Goal: Task Accomplishment & Management: Manage account settings

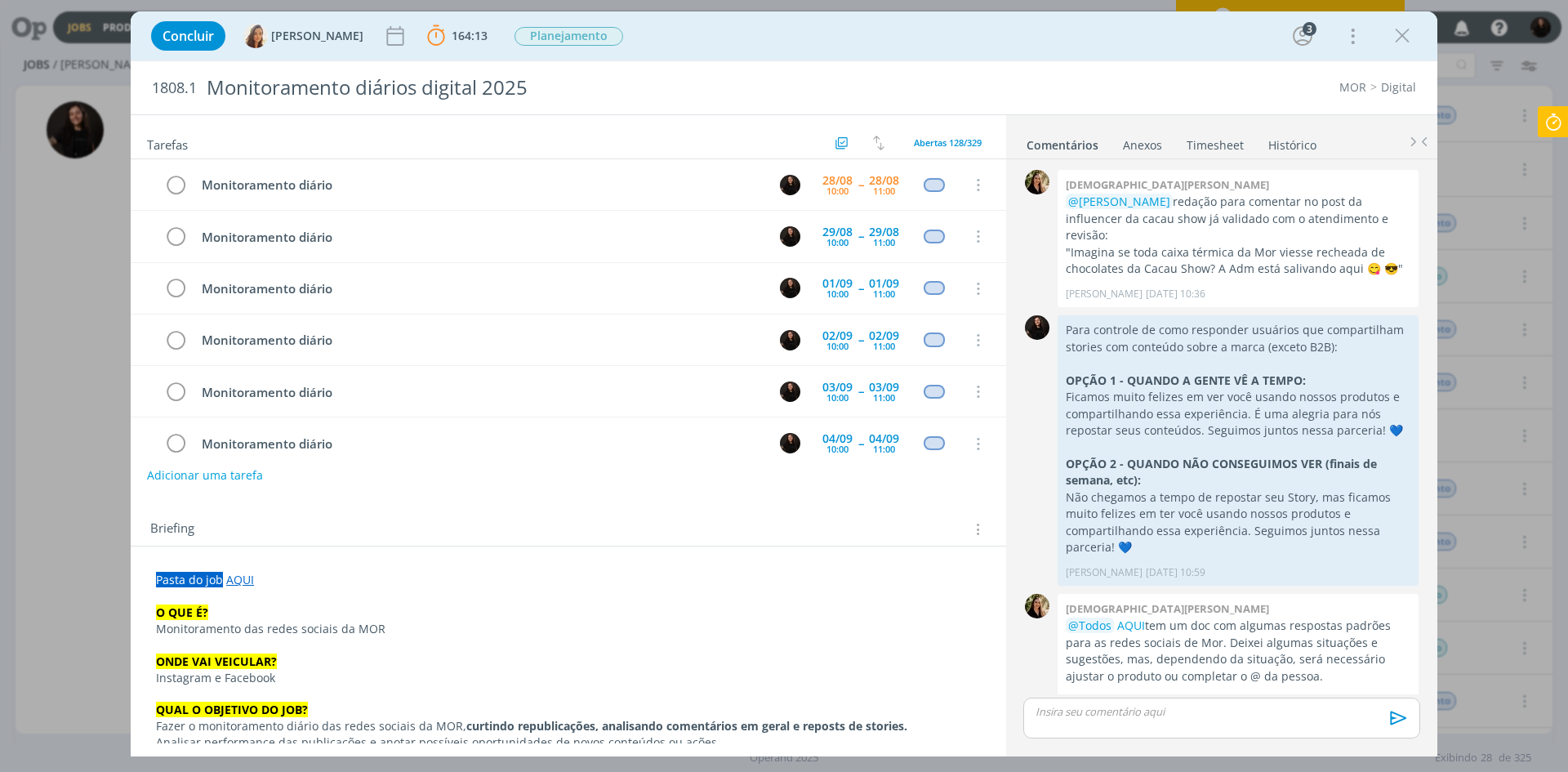
scroll to position [1584, 0]
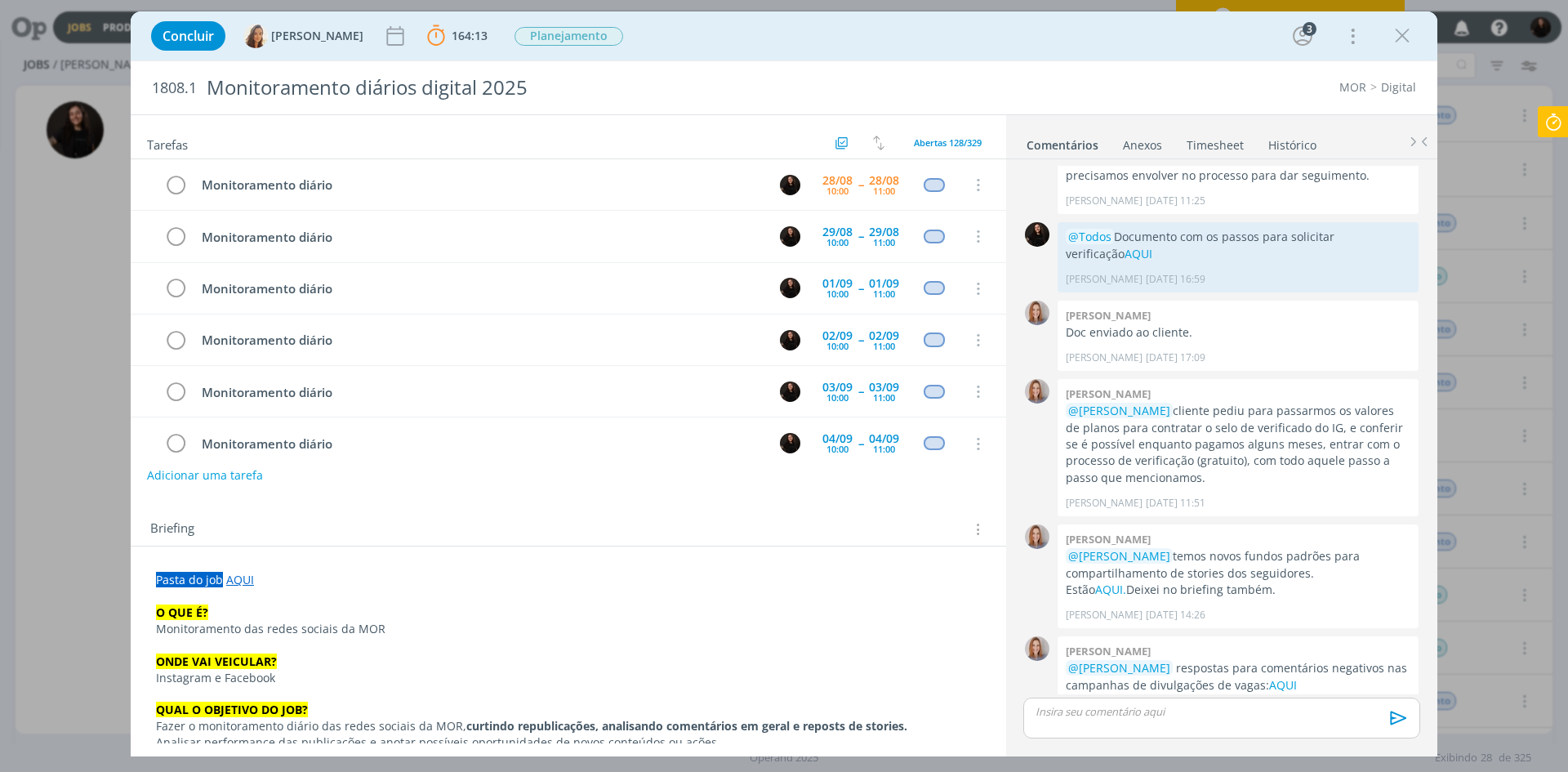
click at [1566, 126] on icon at bounding box center [1554, 122] width 30 height 32
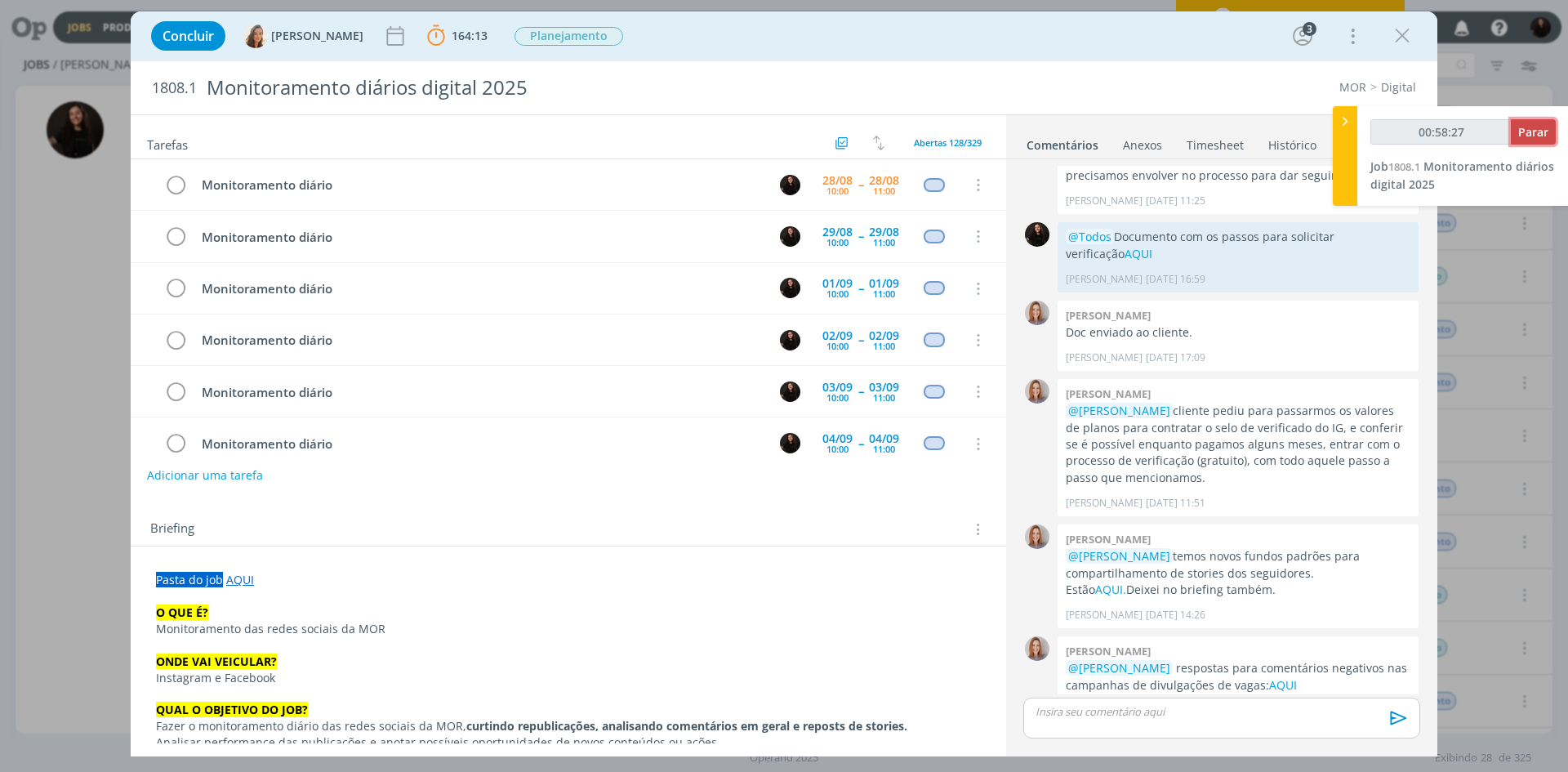
type input "00:58:28"
click at [1535, 130] on span "Parar" at bounding box center [1533, 132] width 30 height 16
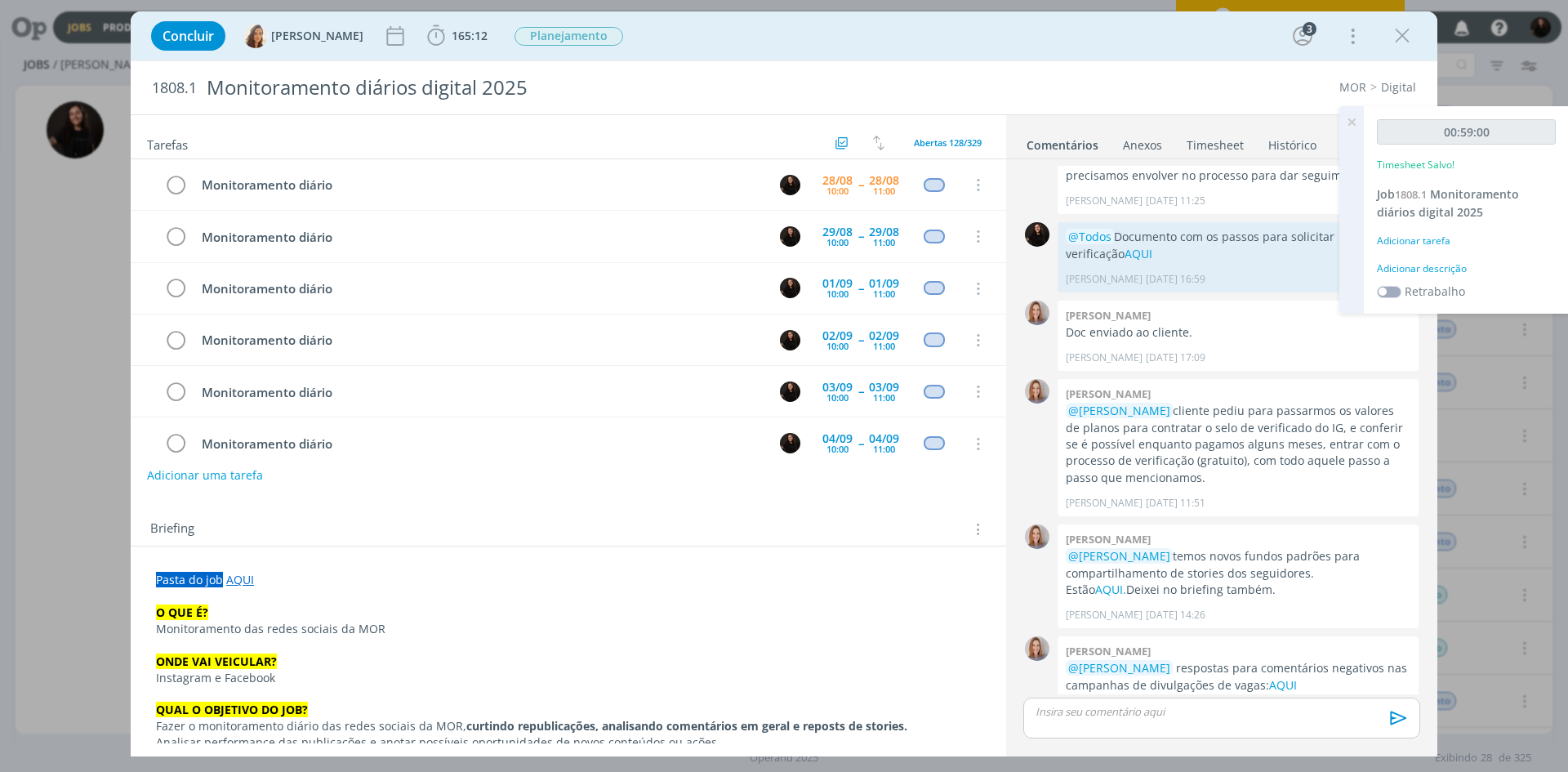
click at [1432, 268] on div "Adicionar descrição" at bounding box center [1466, 269] width 179 height 15
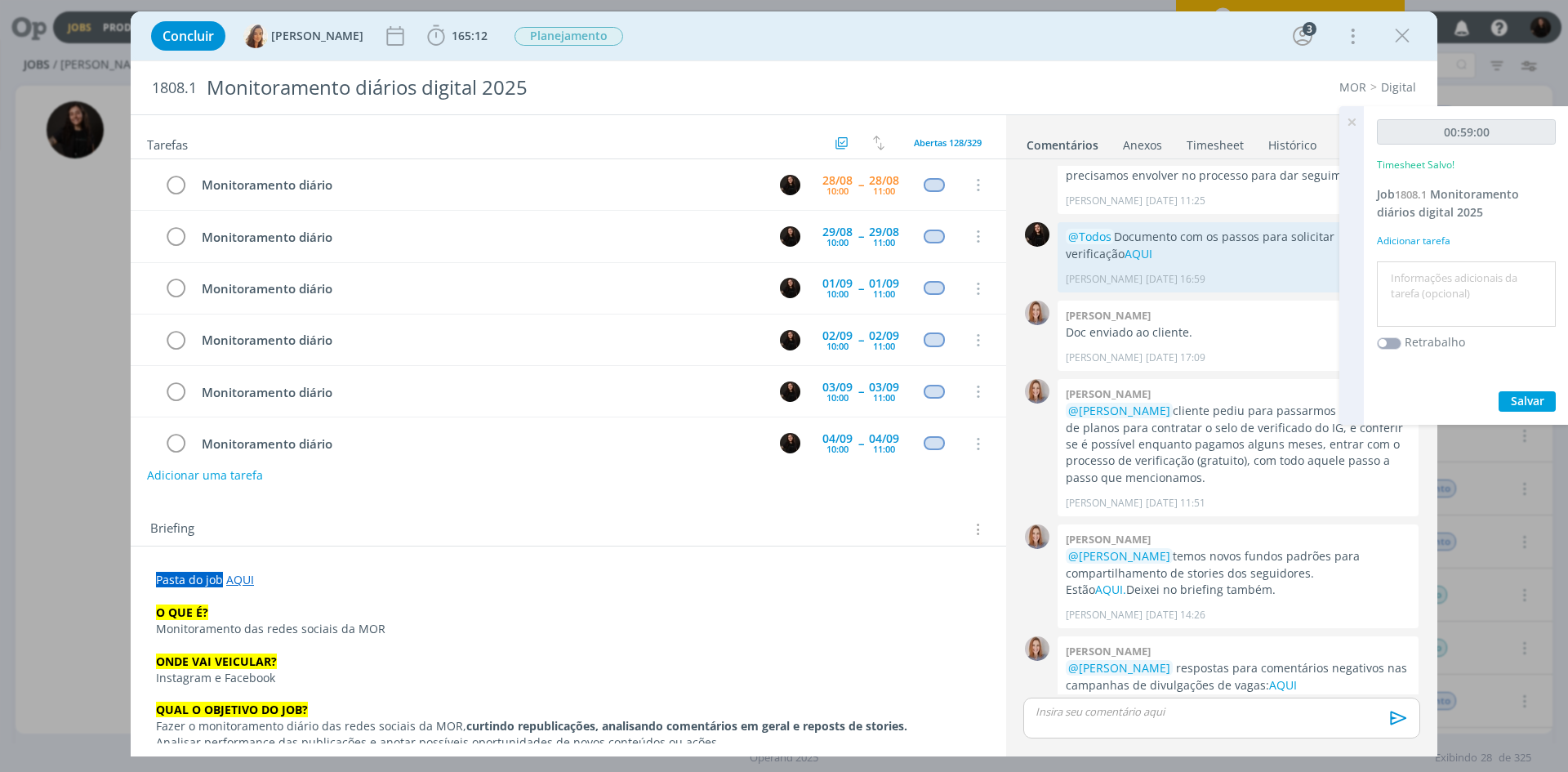
click at [1423, 285] on textarea at bounding box center [1466, 294] width 171 height 58
type textarea "monitoramento diário"
click at [1524, 395] on span "Salvar" at bounding box center [1528, 400] width 34 height 16
click at [168, 189] on icon "dialog" at bounding box center [176, 185] width 23 height 25
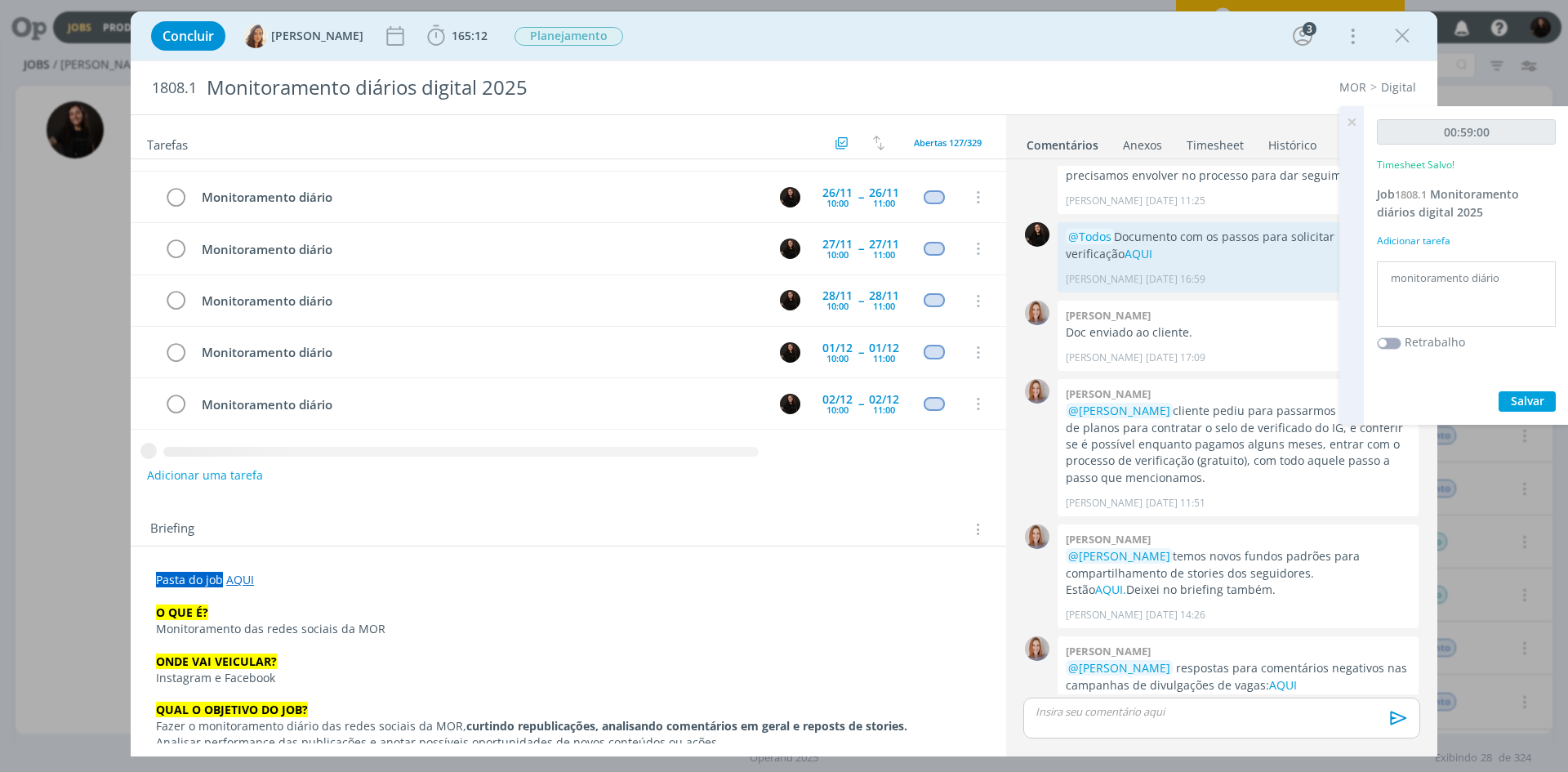
scroll to position [3343, 0]
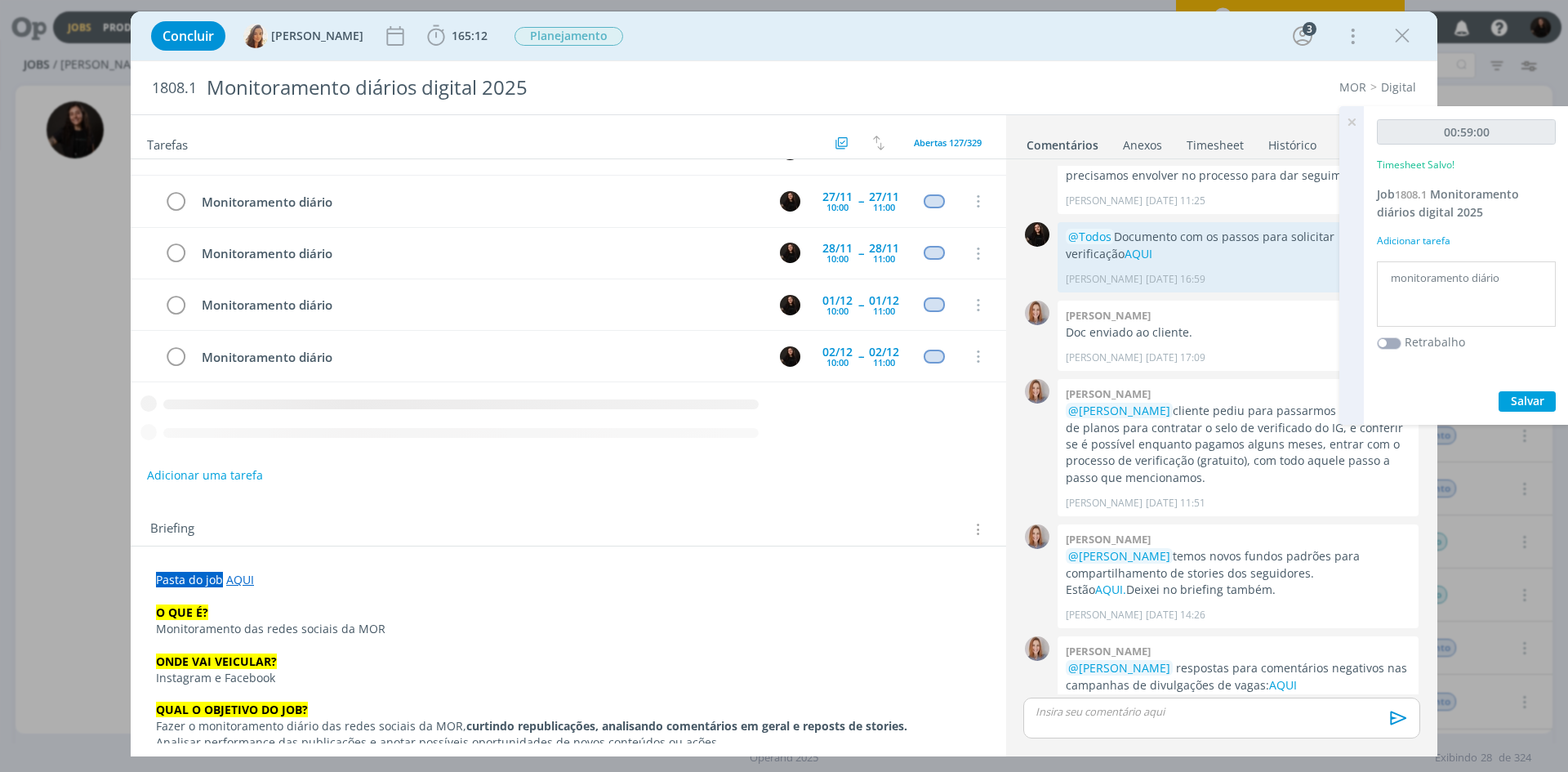
click at [1406, 32] on icon "dialog" at bounding box center [1402, 36] width 25 height 25
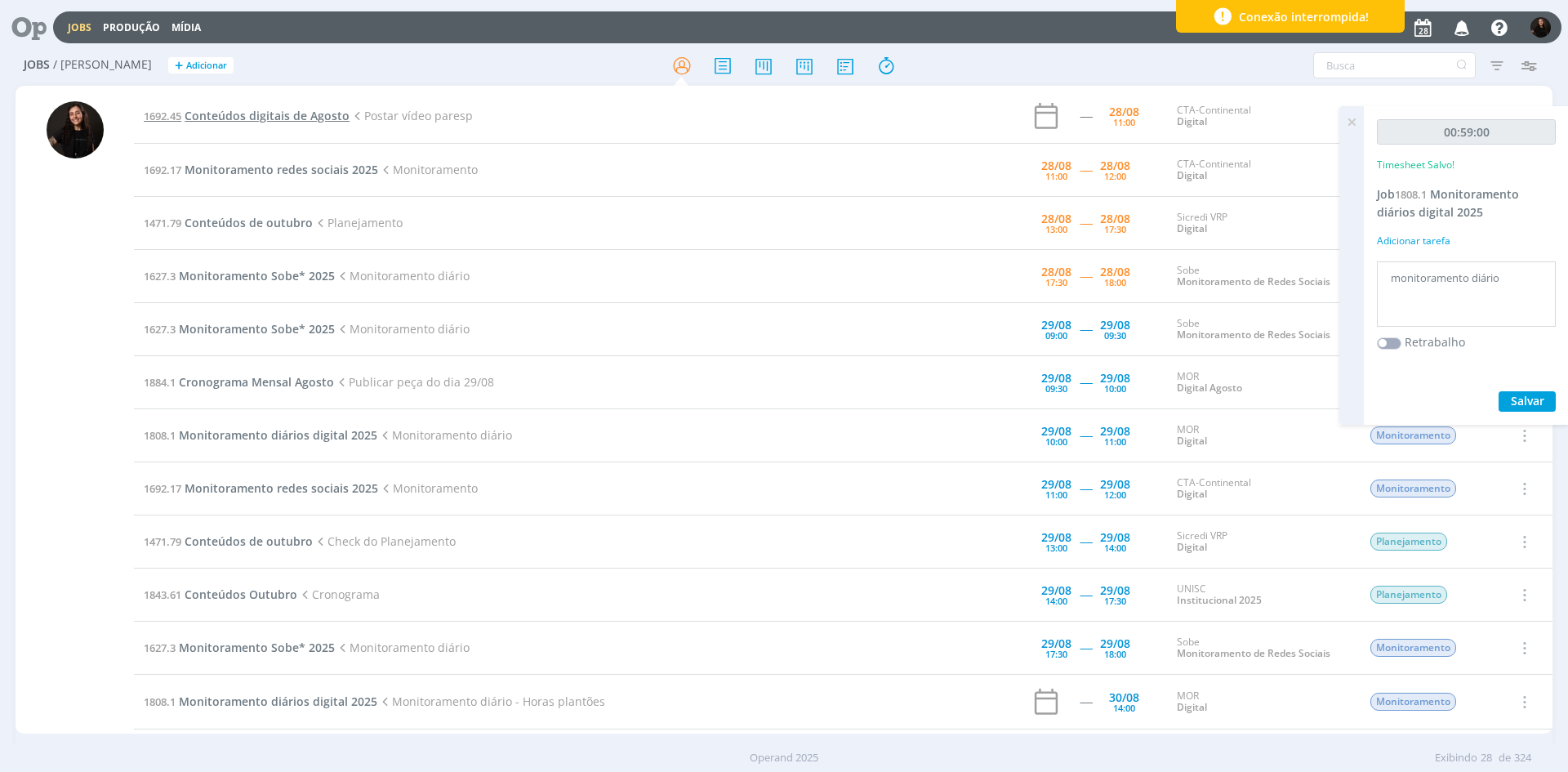
click at [318, 121] on span "Conteúdos digitais de Agosto" at bounding box center [267, 115] width 165 height 16
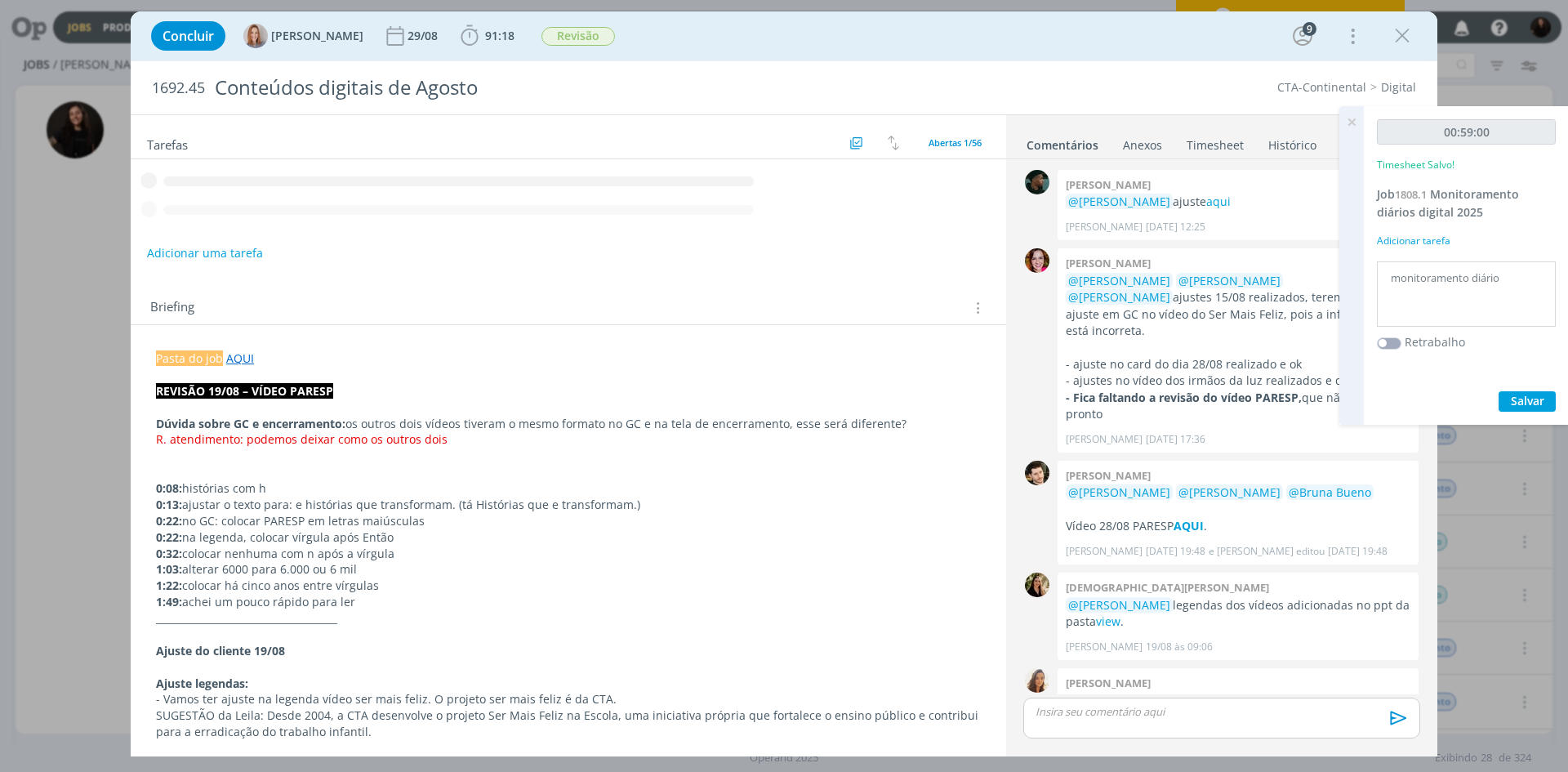
scroll to position [1476, 0]
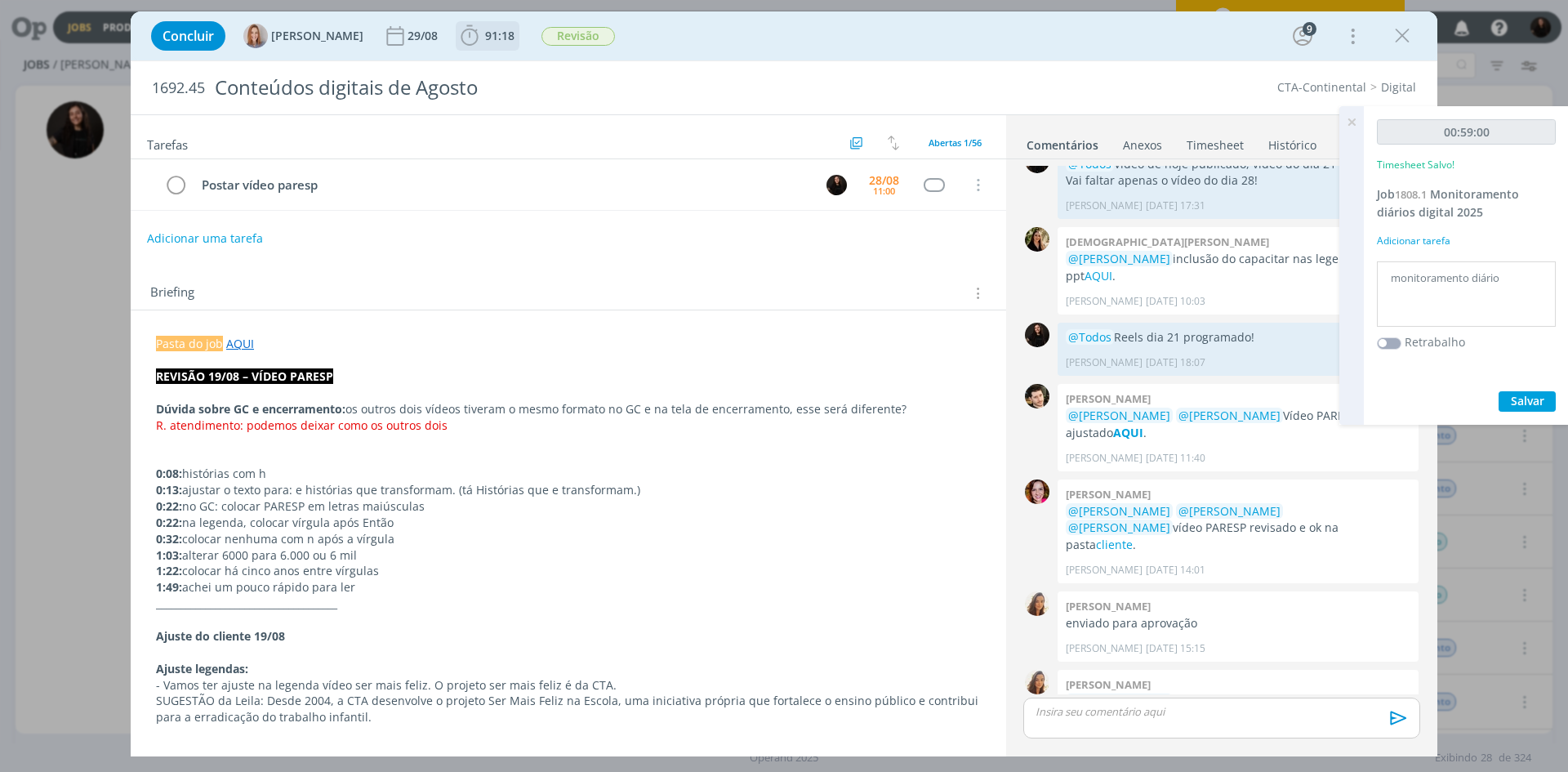
click at [475, 46] on icon "dialog" at bounding box center [470, 36] width 25 height 25
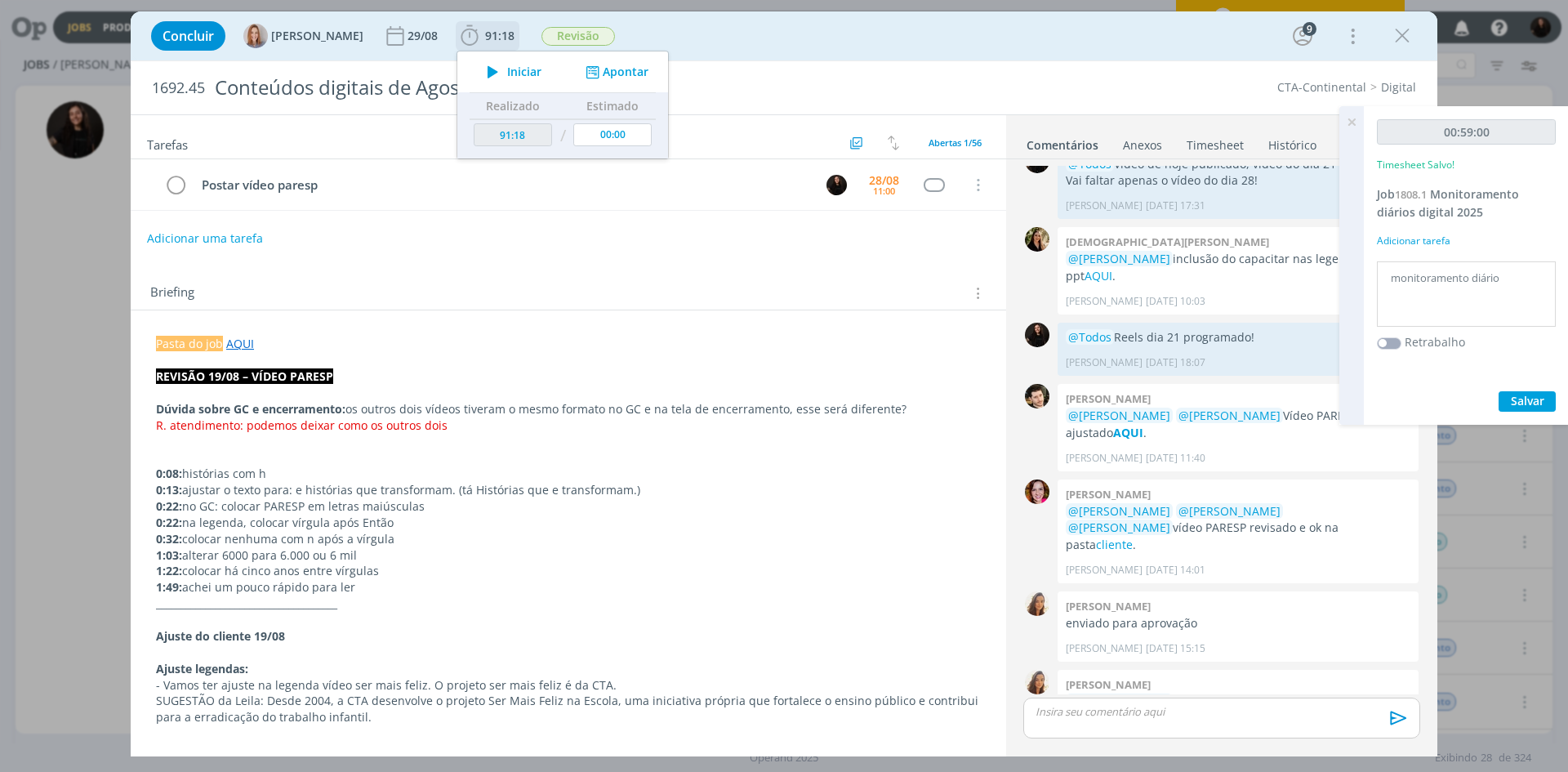
click at [528, 81] on button "Iniciar" at bounding box center [510, 72] width 64 height 23
click at [757, 442] on p "dialog" at bounding box center [568, 441] width 825 height 16
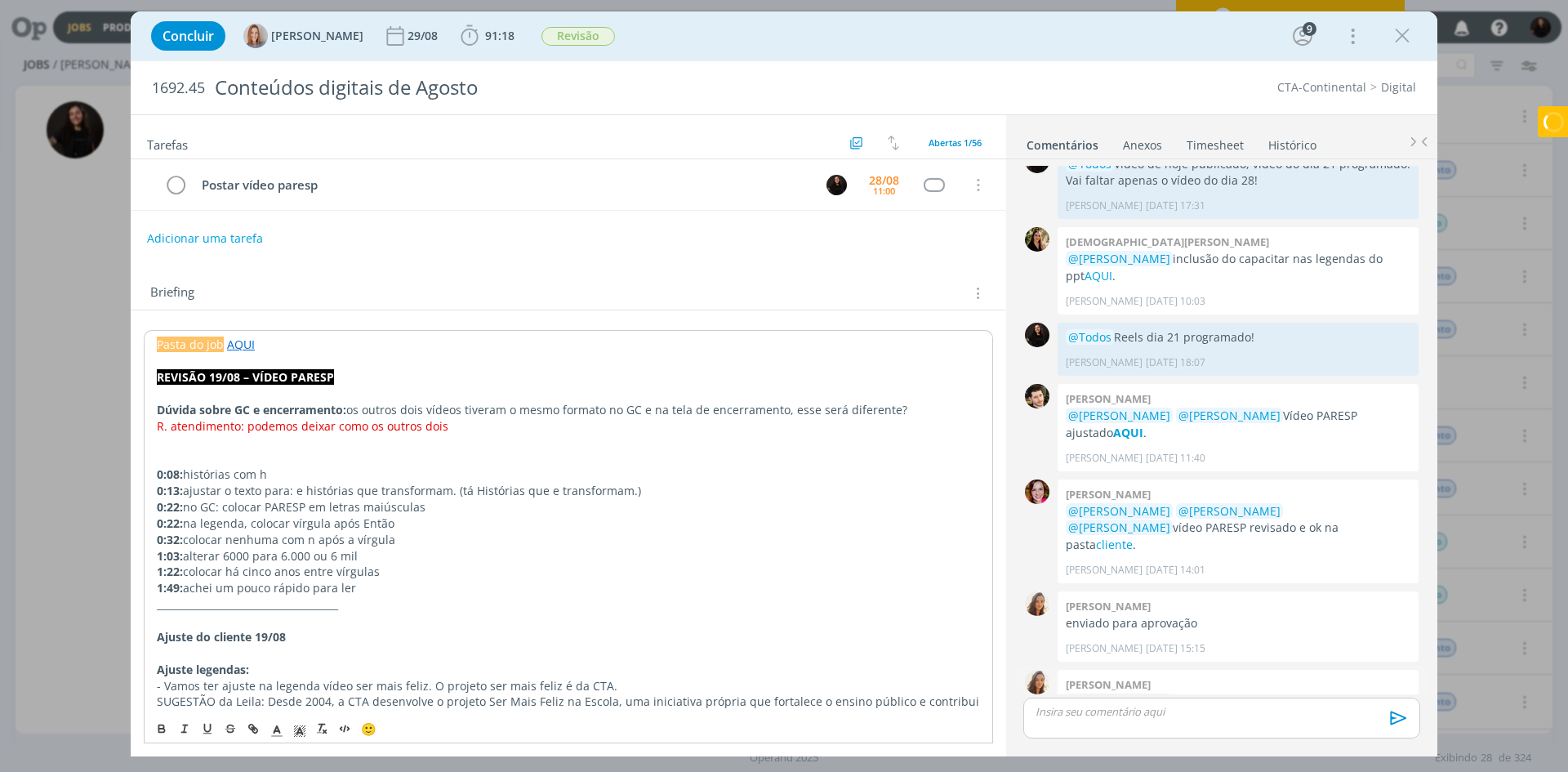
click at [1306, 694] on p "@Sandriny Soares vídeo paresp na pasta AQUI" at bounding box center [1238, 702] width 344 height 16
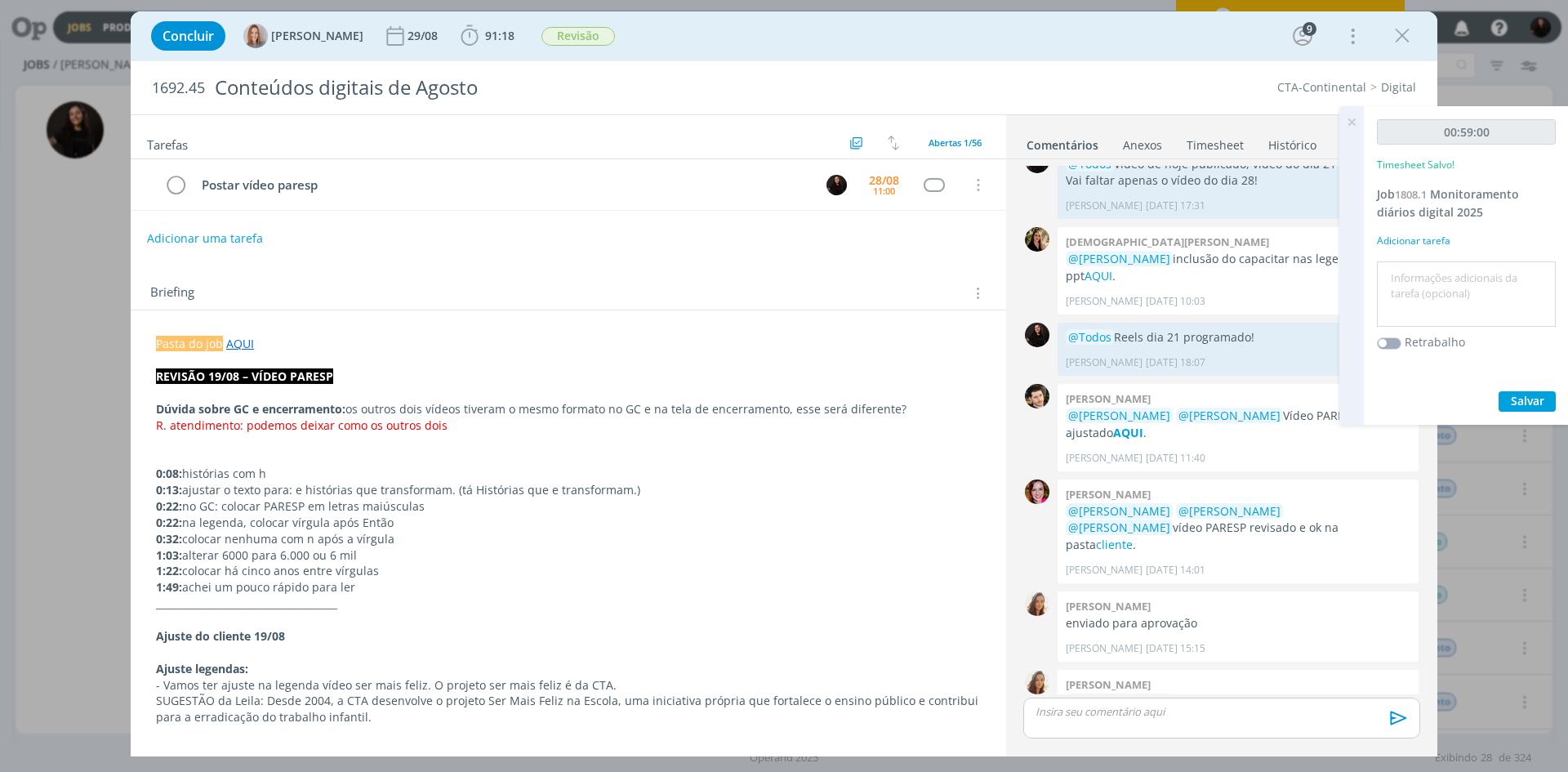
click at [1310, 694] on link "AQUI" at bounding box center [1308, 701] width 28 height 16
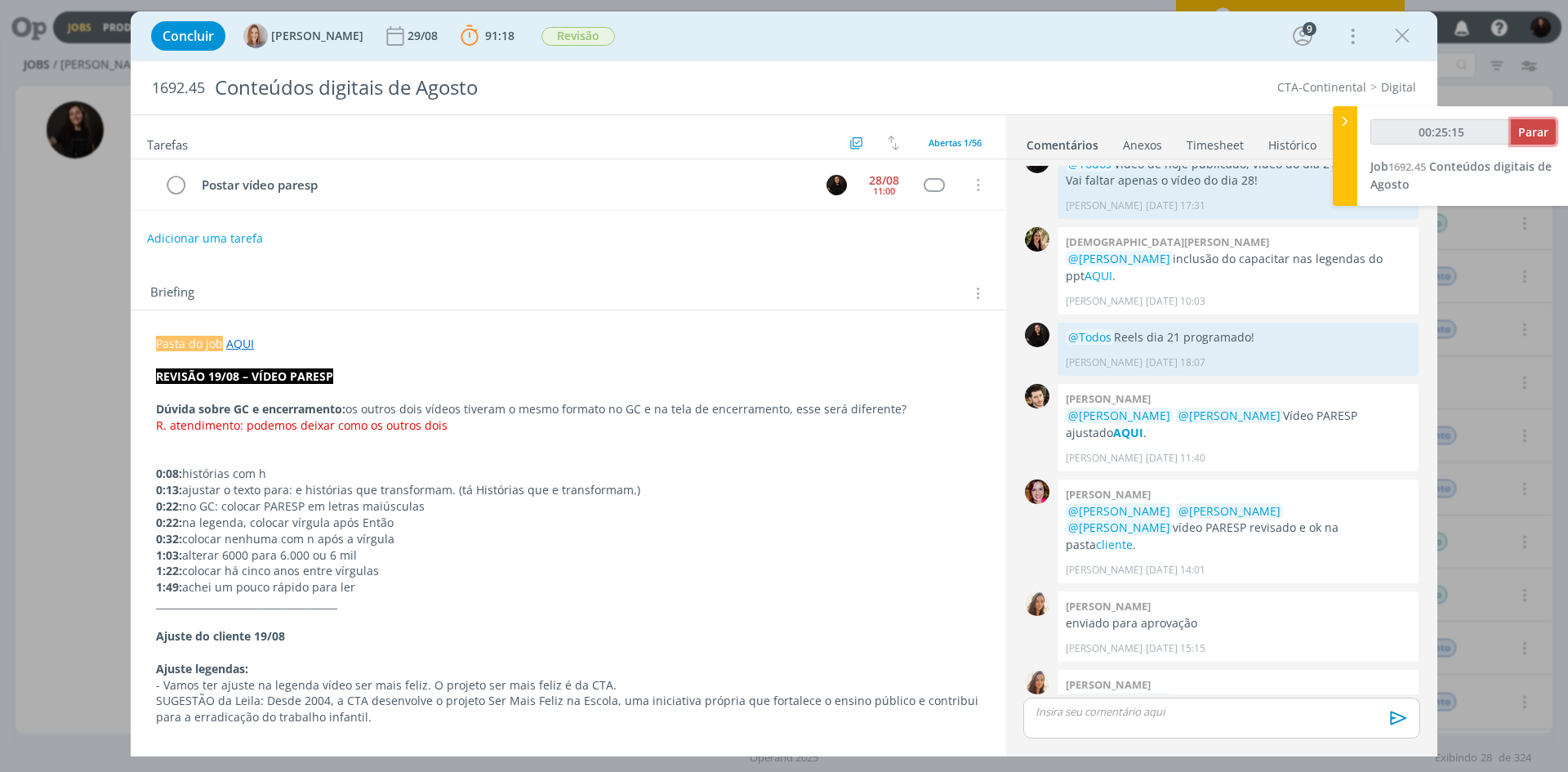
click at [1531, 124] on button "Parar" at bounding box center [1533, 132] width 45 height 26
type input "00:26:00"
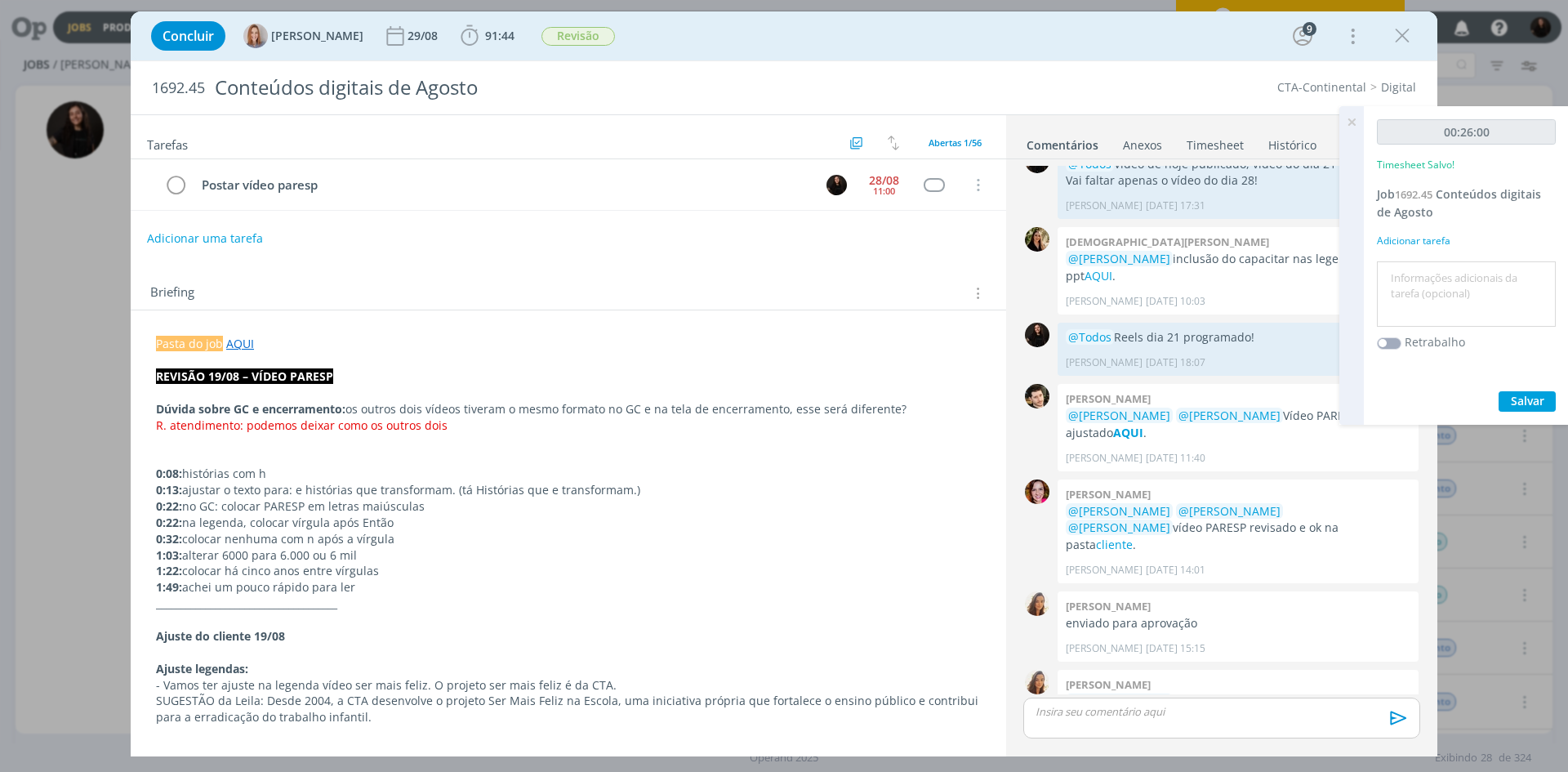
click at [1451, 292] on textarea at bounding box center [1466, 294] width 171 height 58
type textarea "publicação video paresp"
drag, startPoint x: 1535, startPoint y: 400, endPoint x: 1083, endPoint y: 718, distance: 552.7
click at [1512, 410] on button "Salvar" at bounding box center [1527, 401] width 57 height 21
click at [1090, 708] on div "dialog" at bounding box center [1222, 718] width 397 height 41
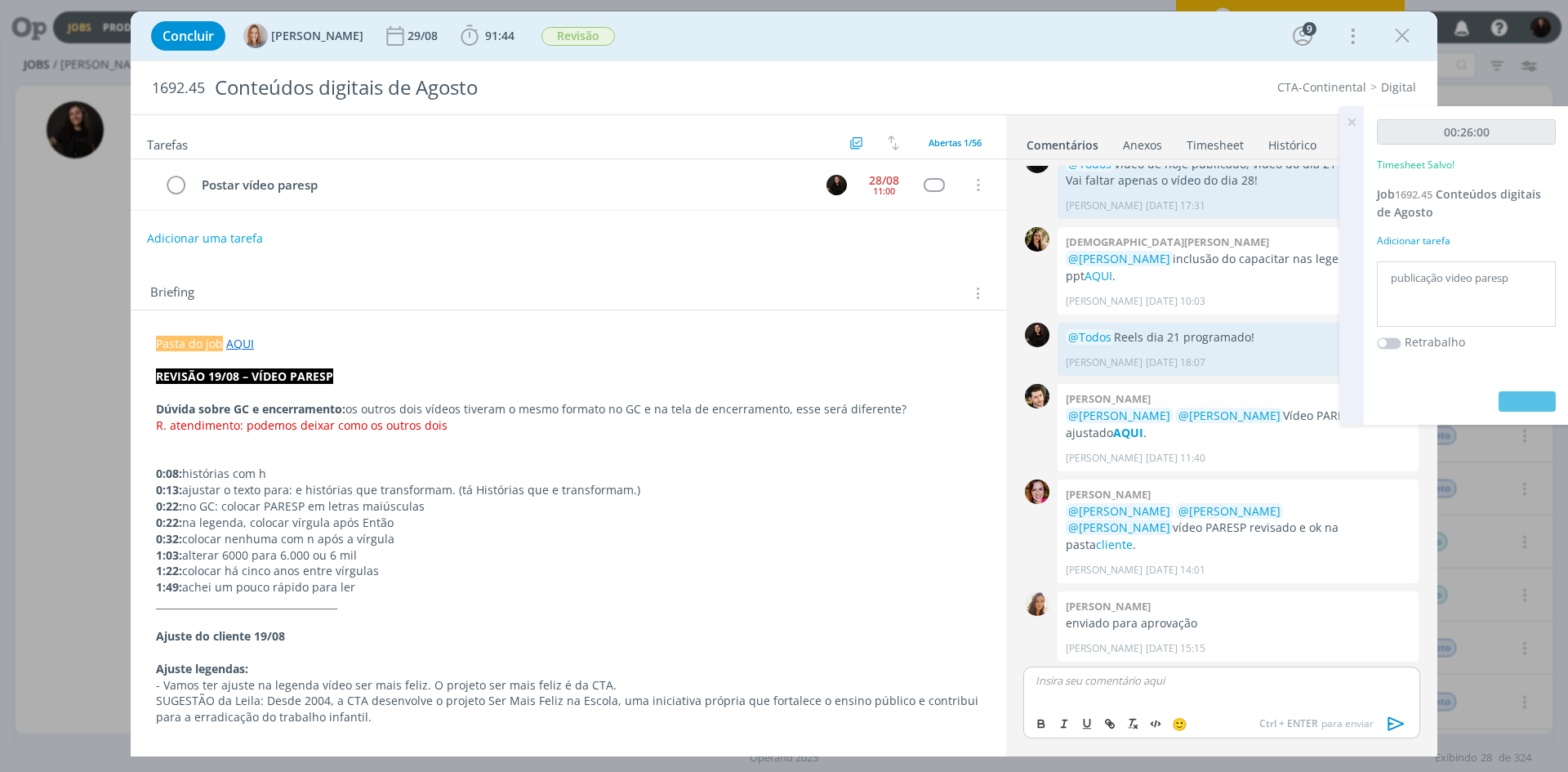
scroll to position [1508, 0]
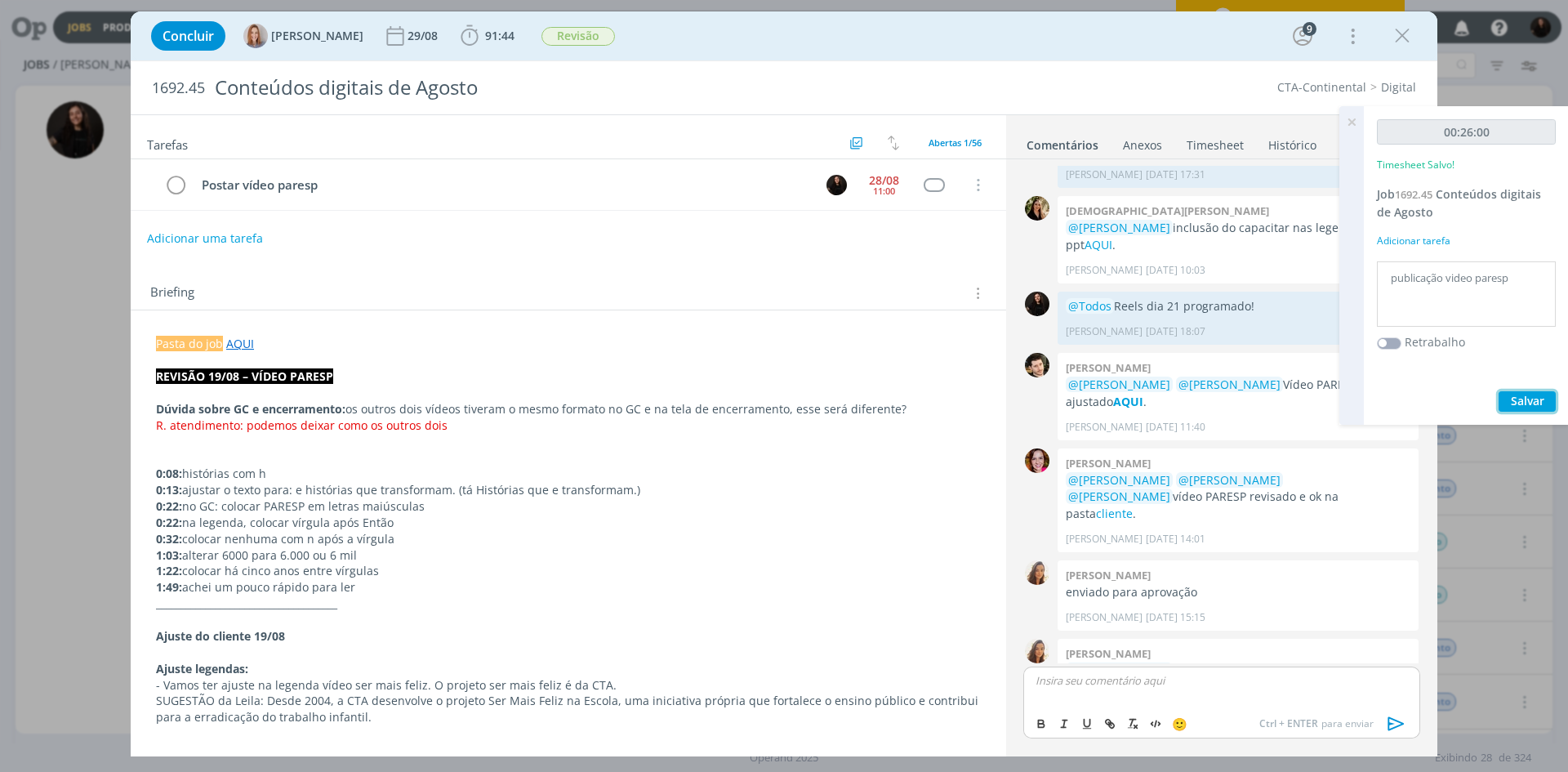
click at [1519, 397] on span "Salvar" at bounding box center [1528, 400] width 34 height 16
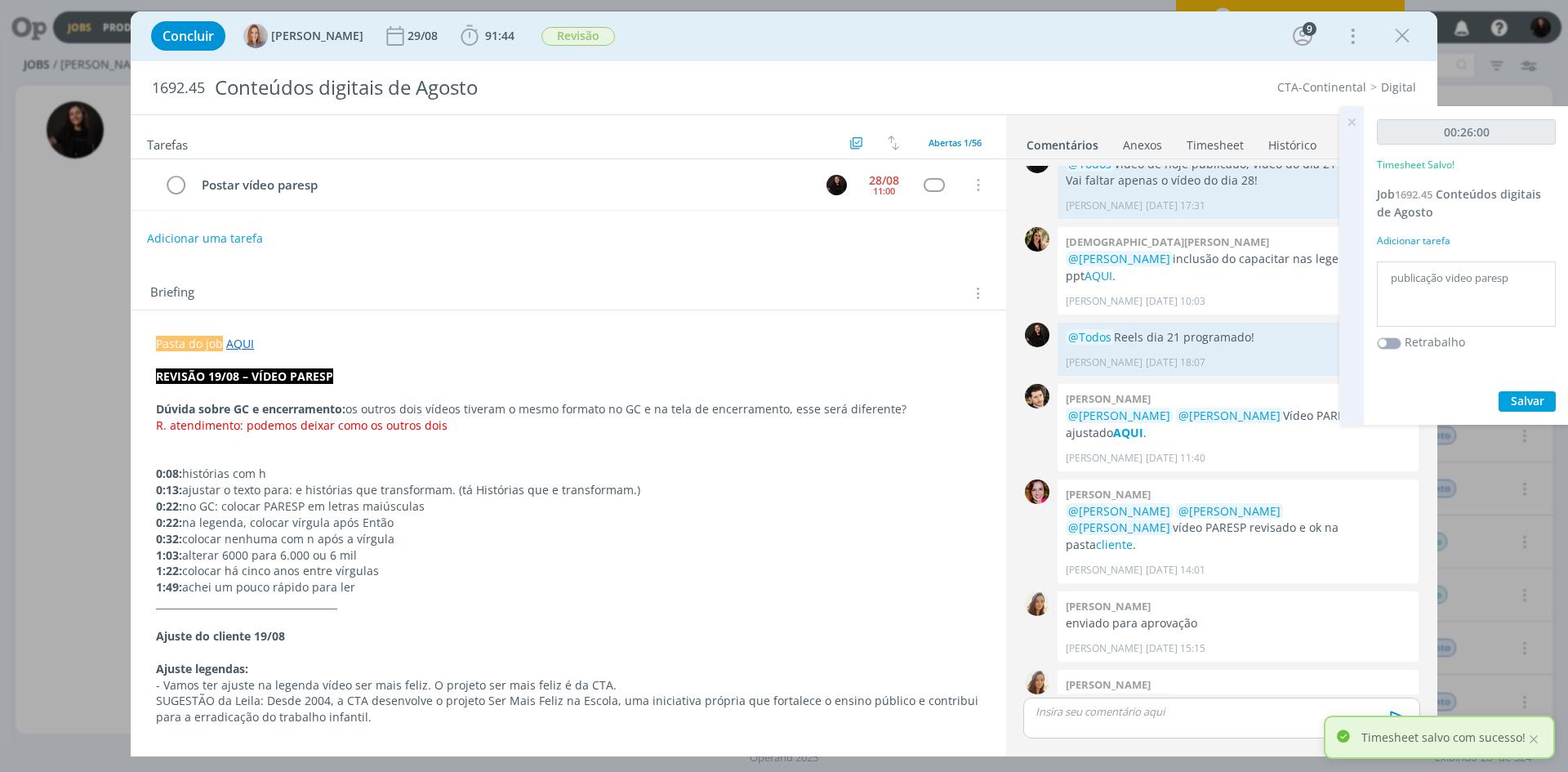
click at [1065, 714] on p "dialog" at bounding box center [1222, 712] width 371 height 15
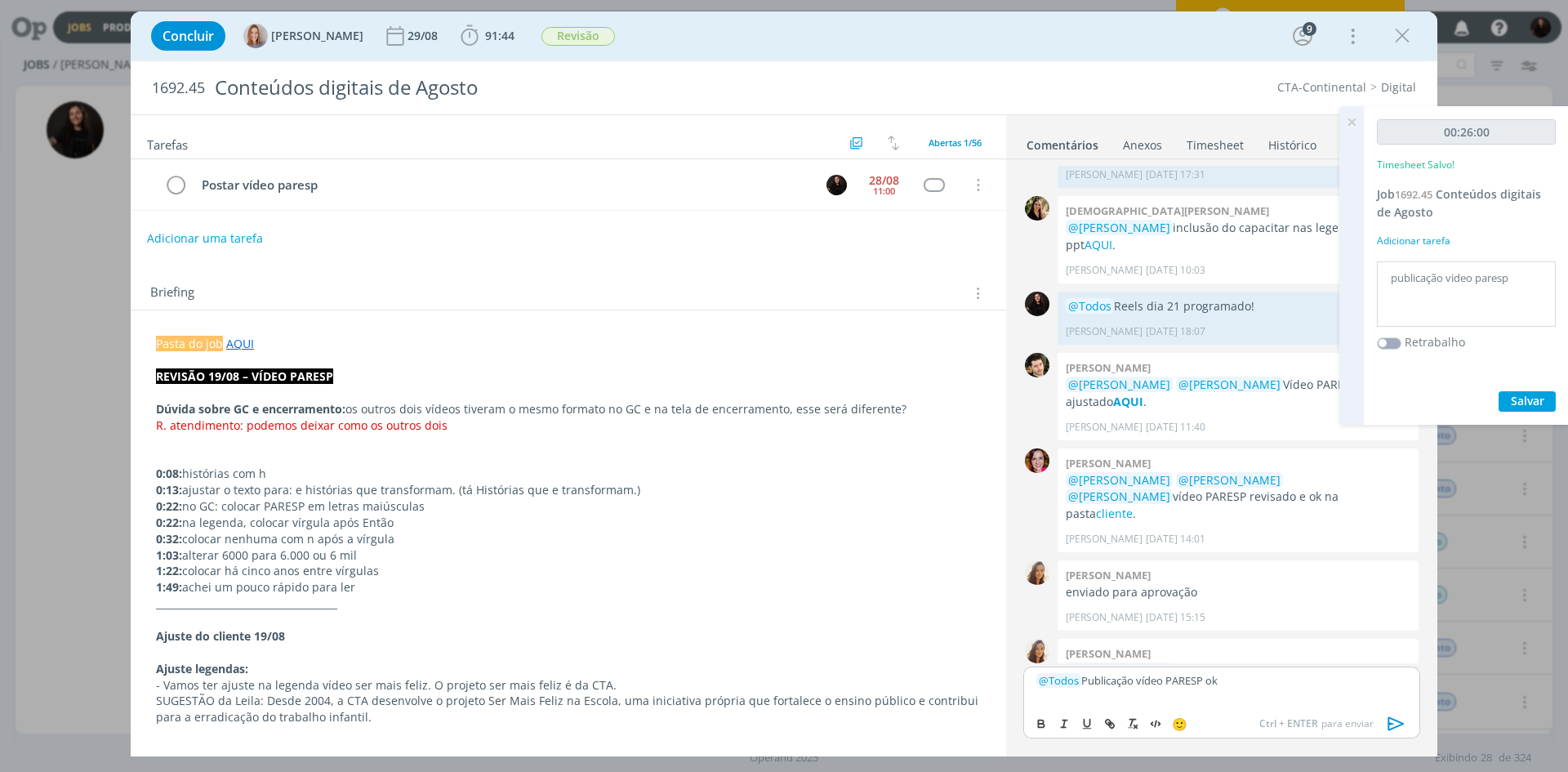
click at [1398, 725] on icon "dialog" at bounding box center [1397, 723] width 16 height 14
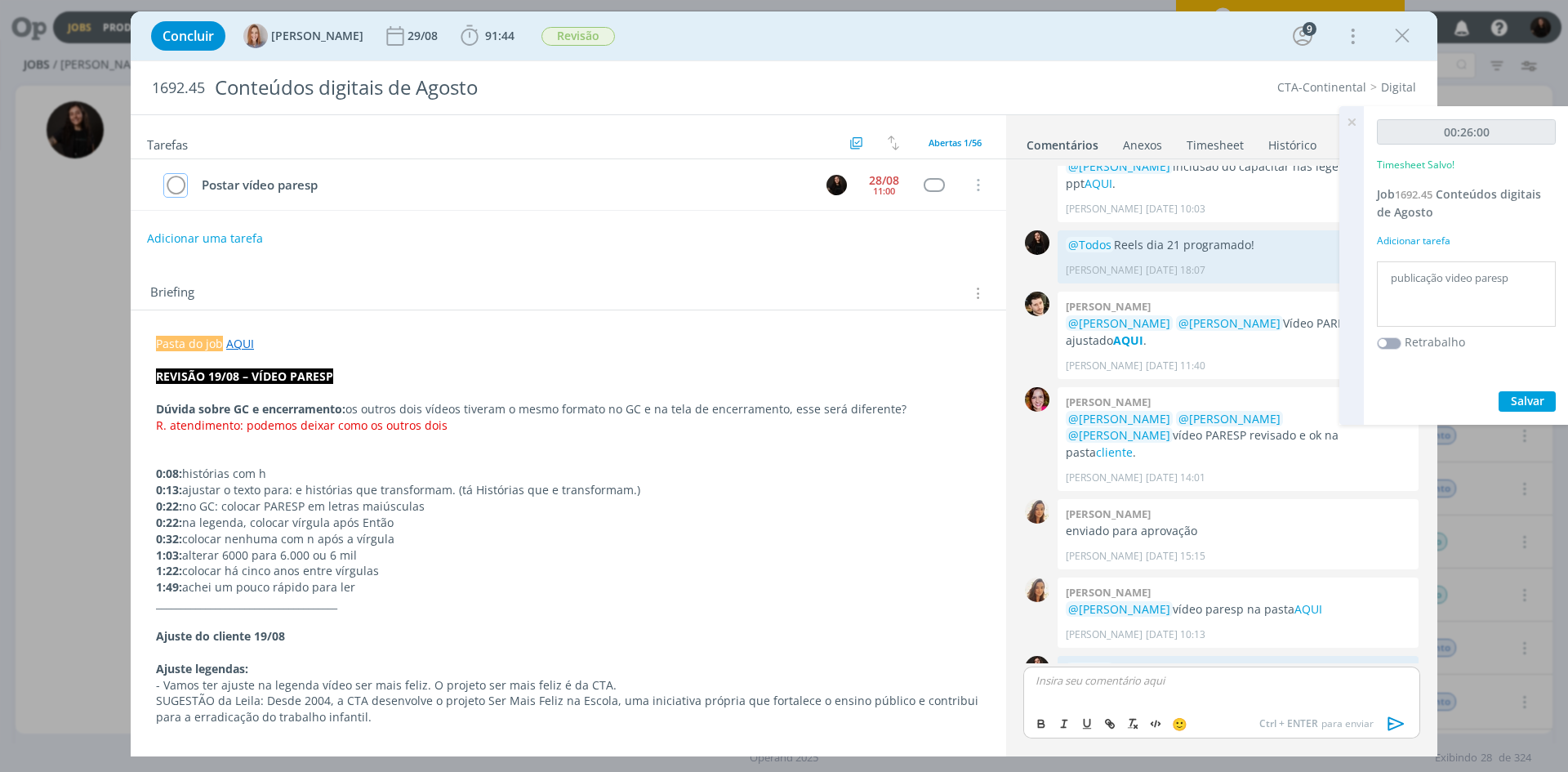
click at [171, 181] on icon "dialog" at bounding box center [176, 185] width 23 height 25
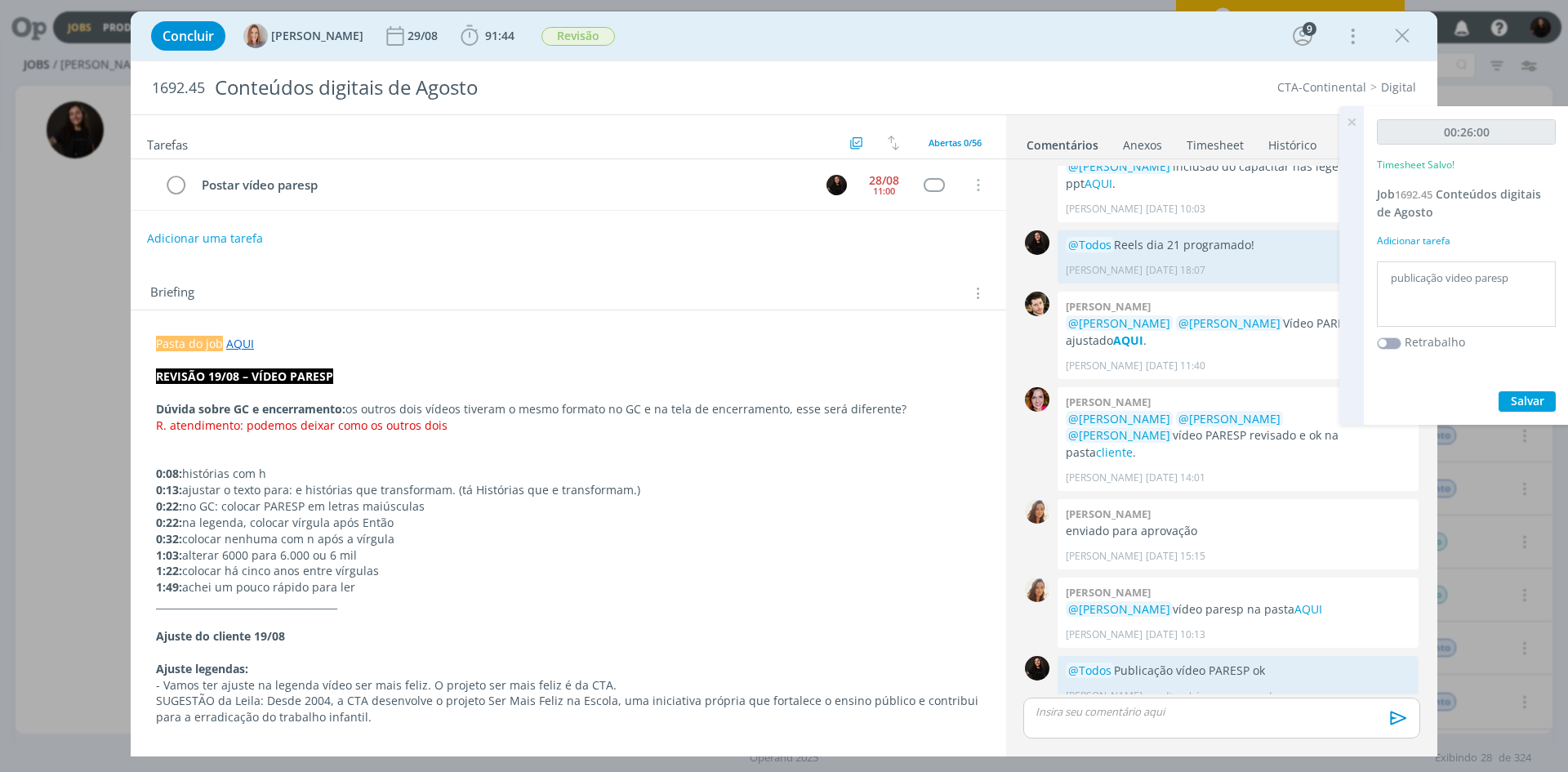
scroll to position [1538, 0]
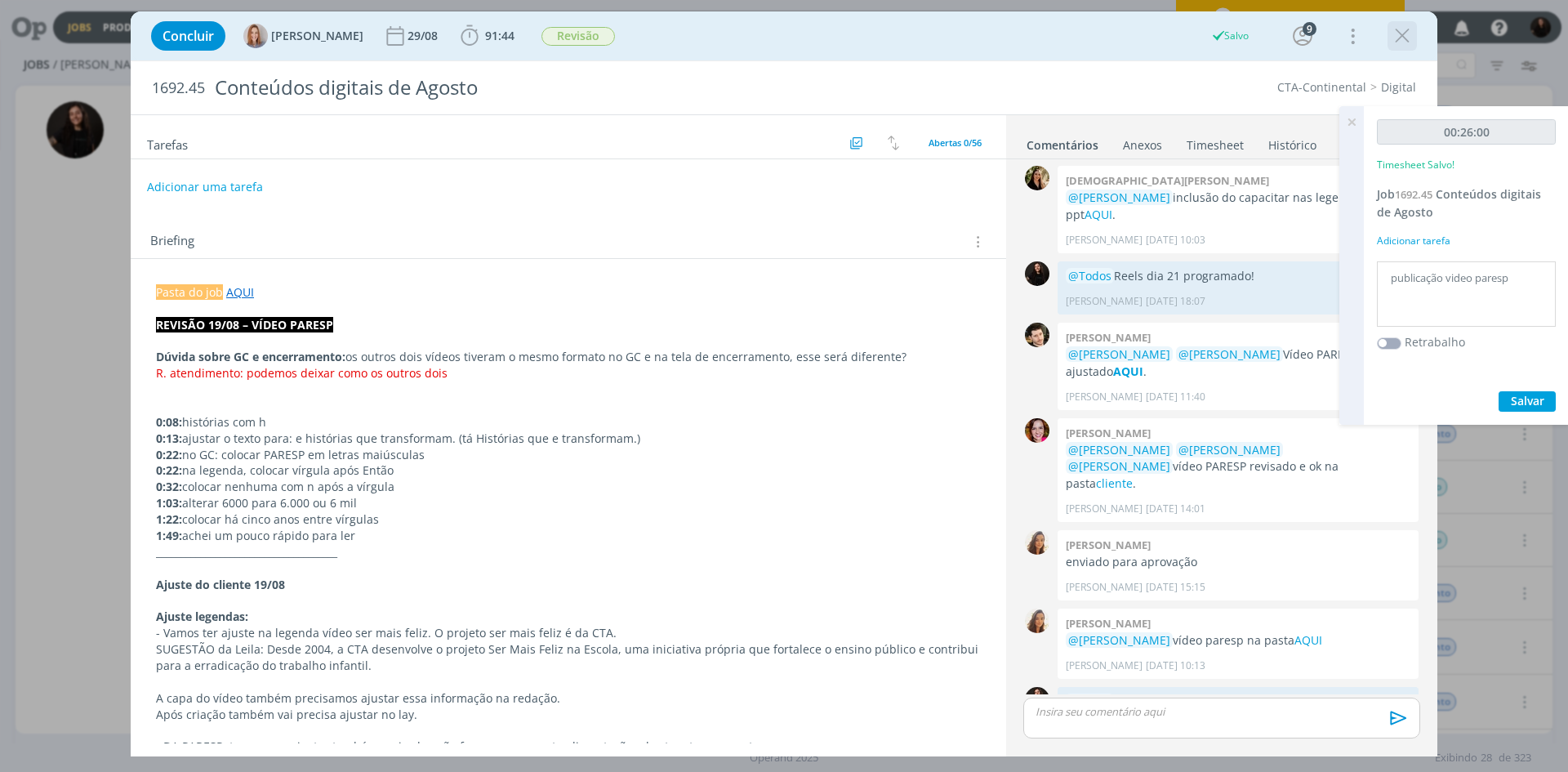
click at [1403, 37] on icon "dialog" at bounding box center [1402, 36] width 25 height 25
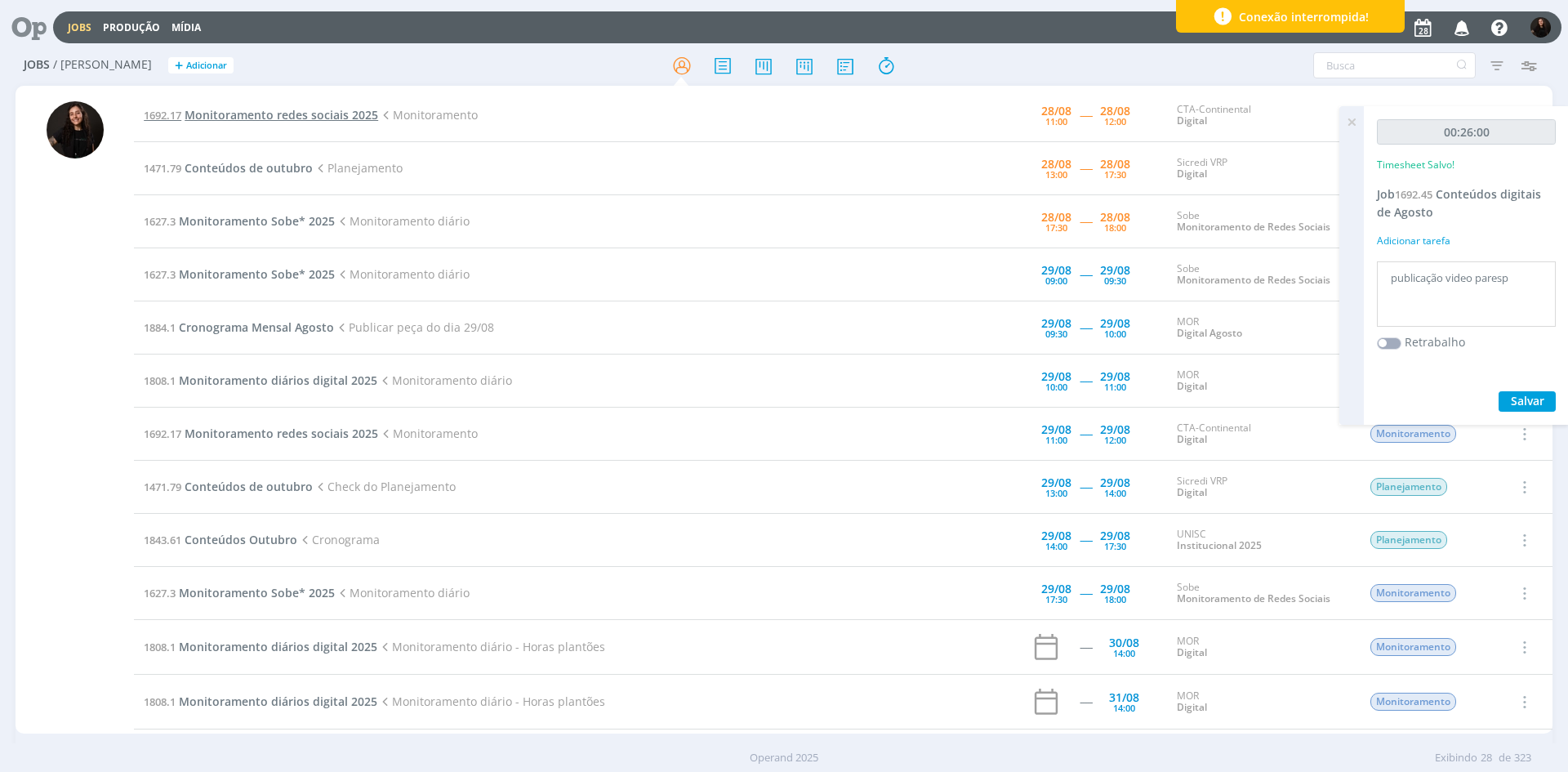
click at [294, 116] on span "Monitoramento redes sociais 2025" at bounding box center [281, 115] width 194 height 16
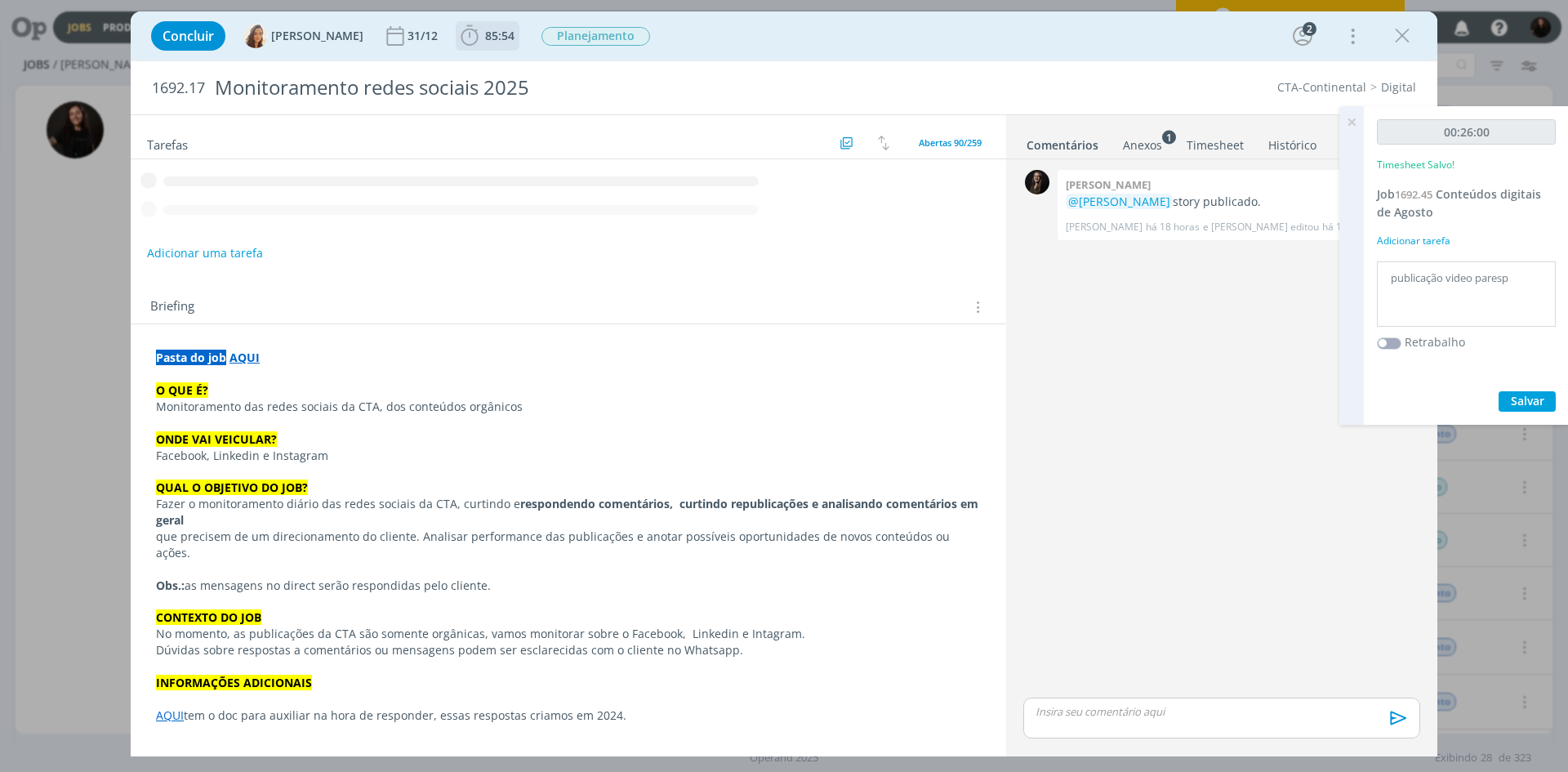
click at [1354, 127] on icon at bounding box center [1352, 122] width 30 height 32
click at [467, 35] on icon "dialog" at bounding box center [470, 36] width 25 height 25
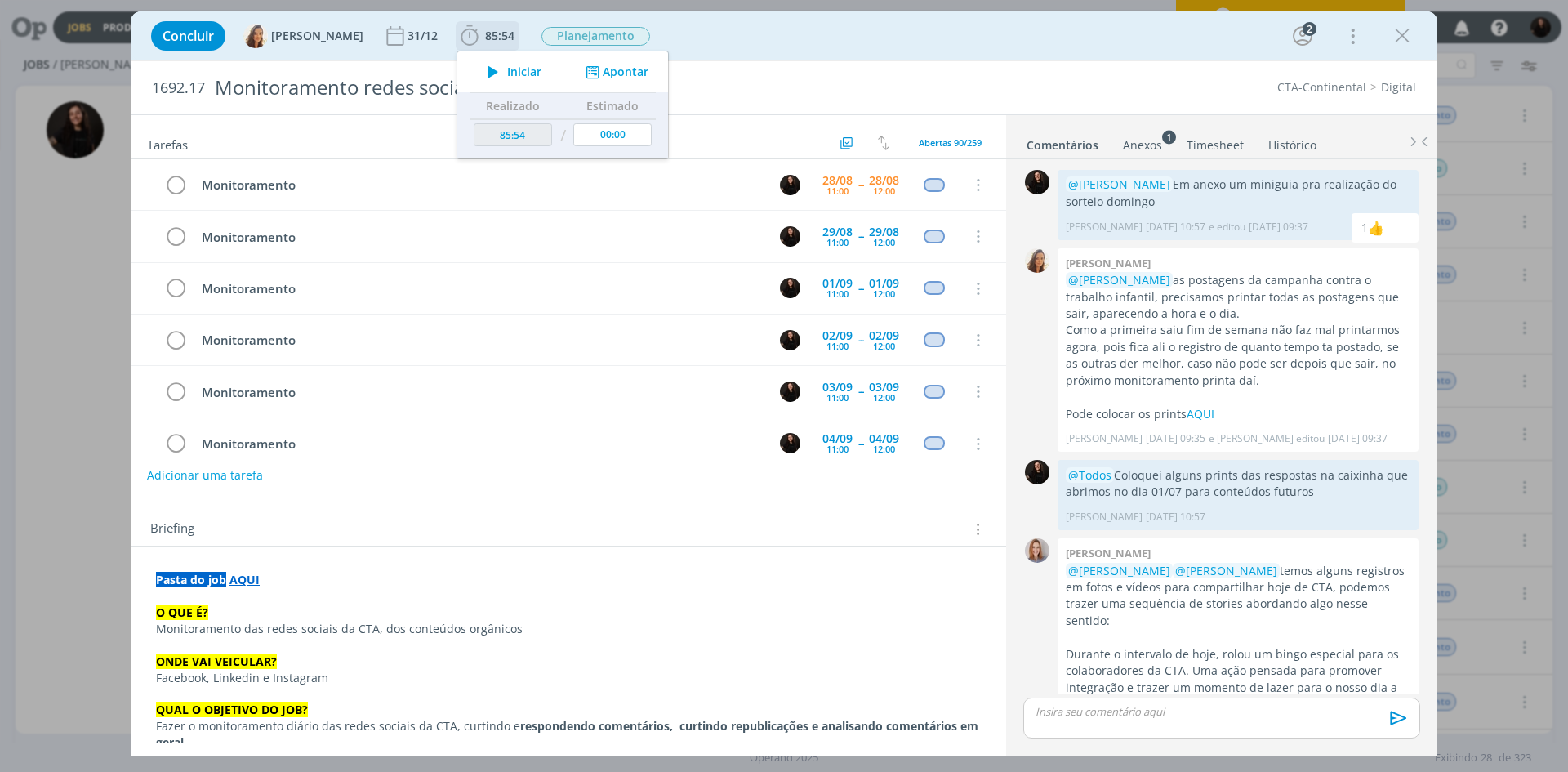
scroll to position [471, 0]
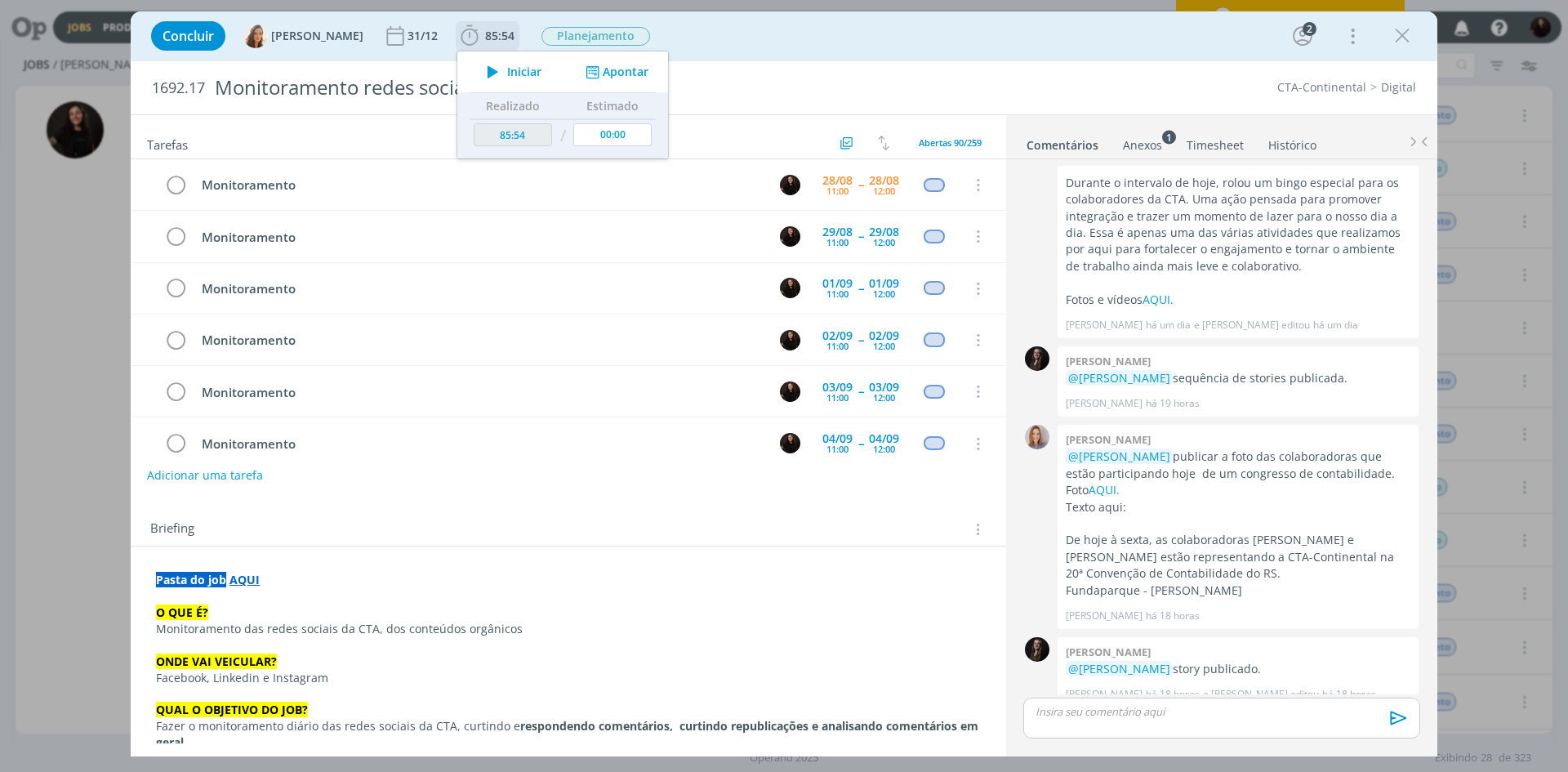
click at [482, 68] on icon "dialog" at bounding box center [493, 72] width 29 height 21
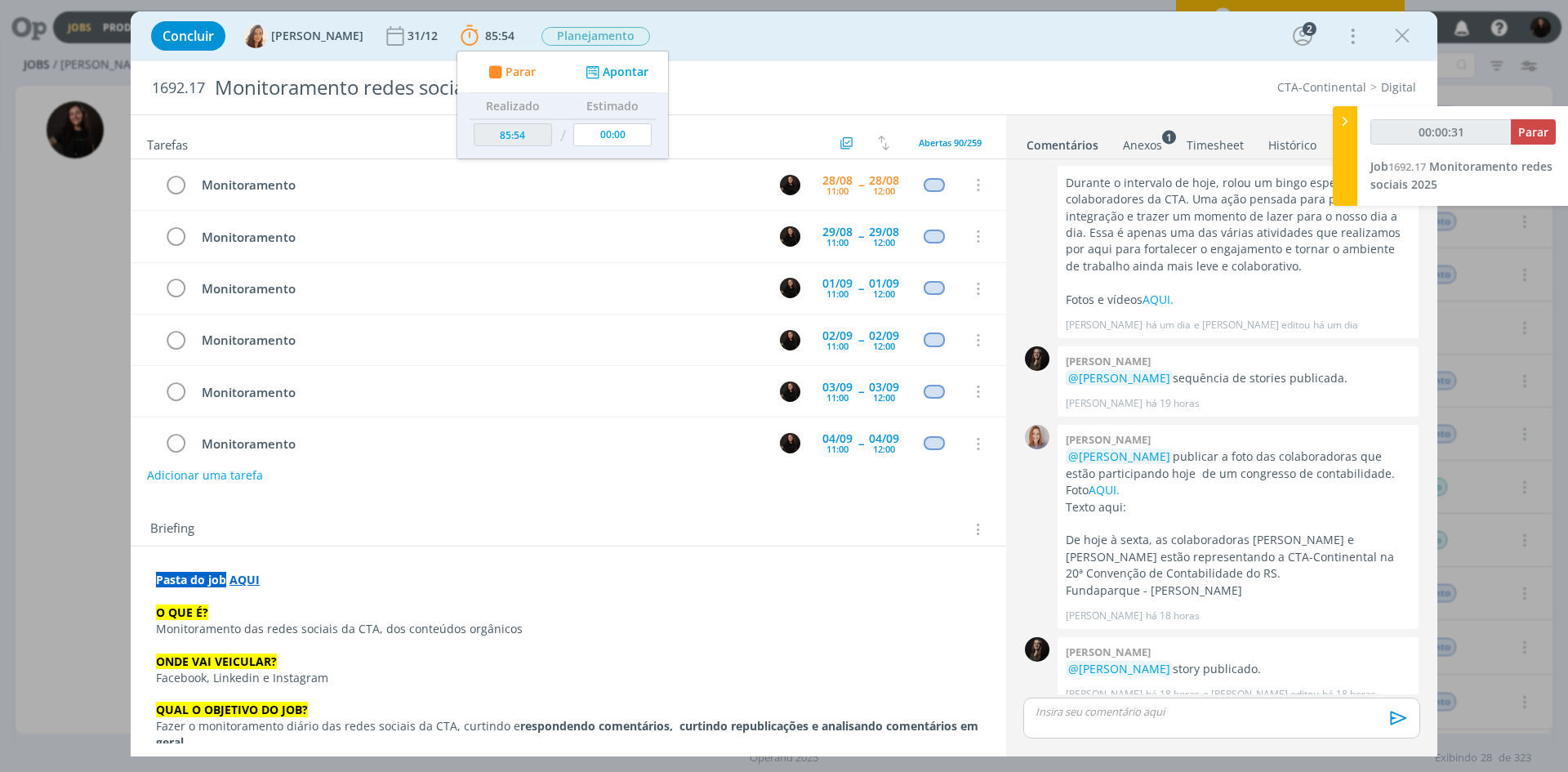
type input "00:00:32"
drag, startPoint x: 1354, startPoint y: 132, endPoint x: 1364, endPoint y: 98, distance: 35.4
click at [1354, 131] on div at bounding box center [1346, 156] width 25 height 100
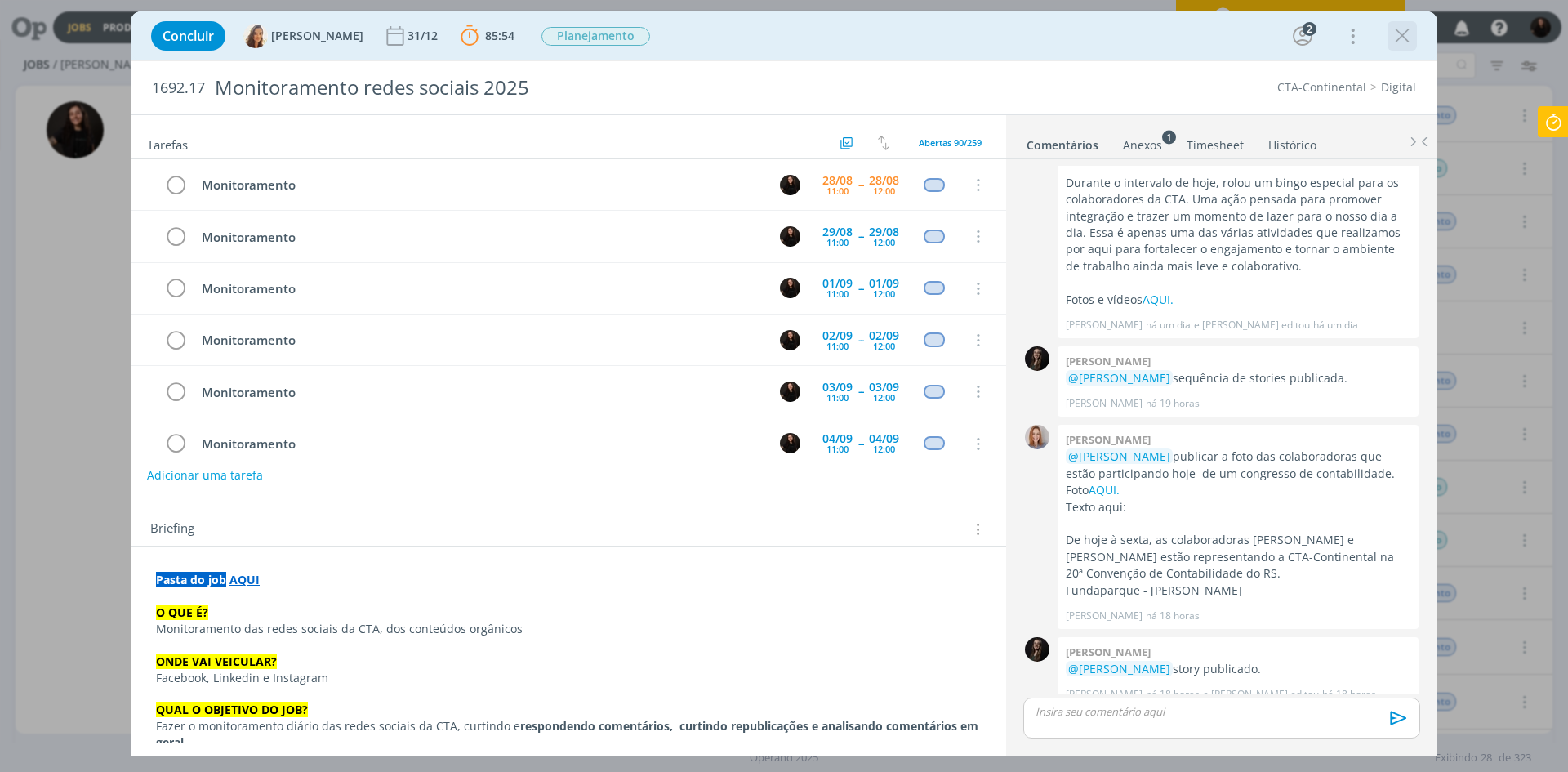
click at [1397, 33] on icon "dialog" at bounding box center [1402, 36] width 25 height 25
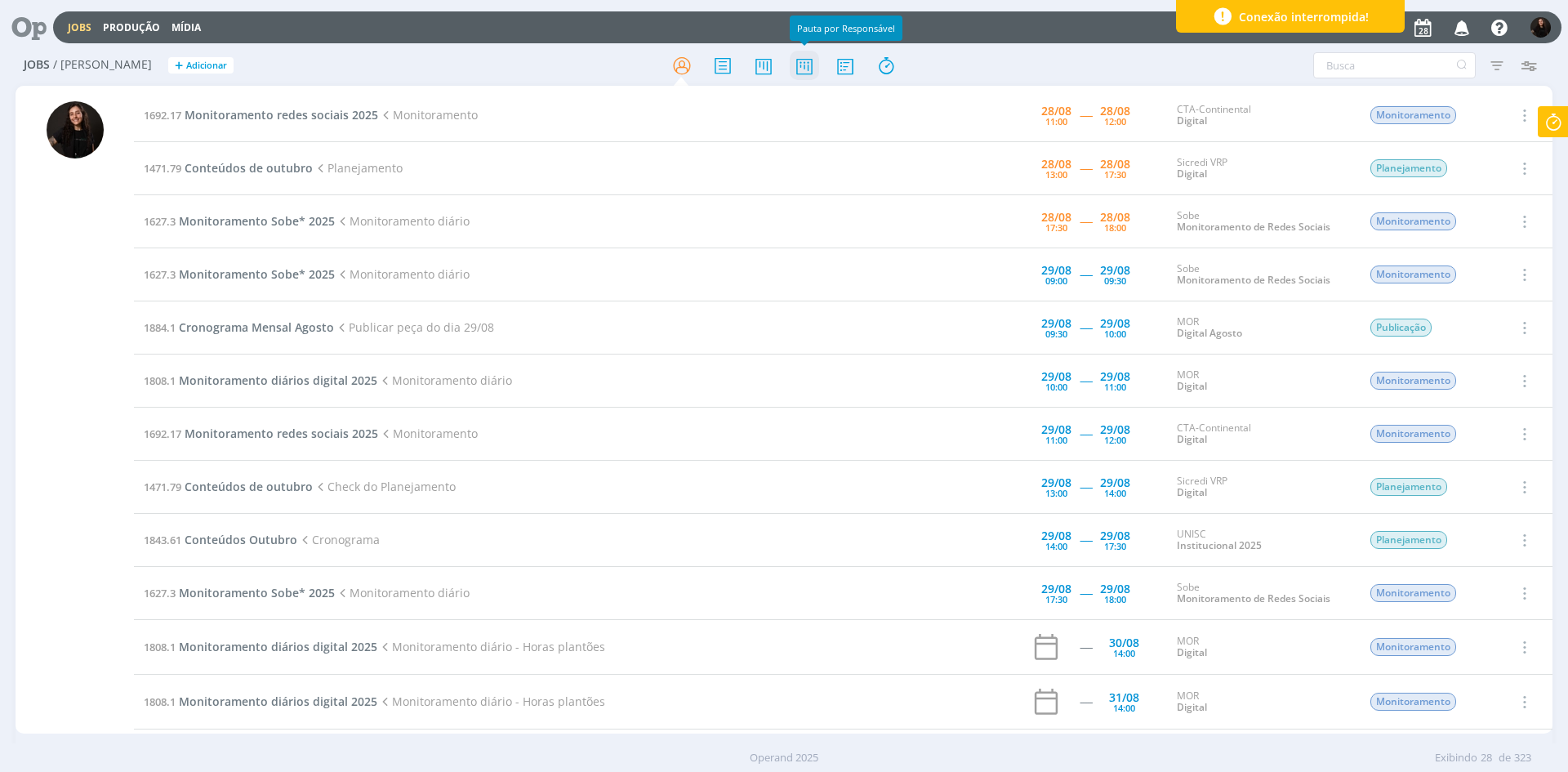
click at [807, 66] on icon at bounding box center [805, 65] width 30 height 32
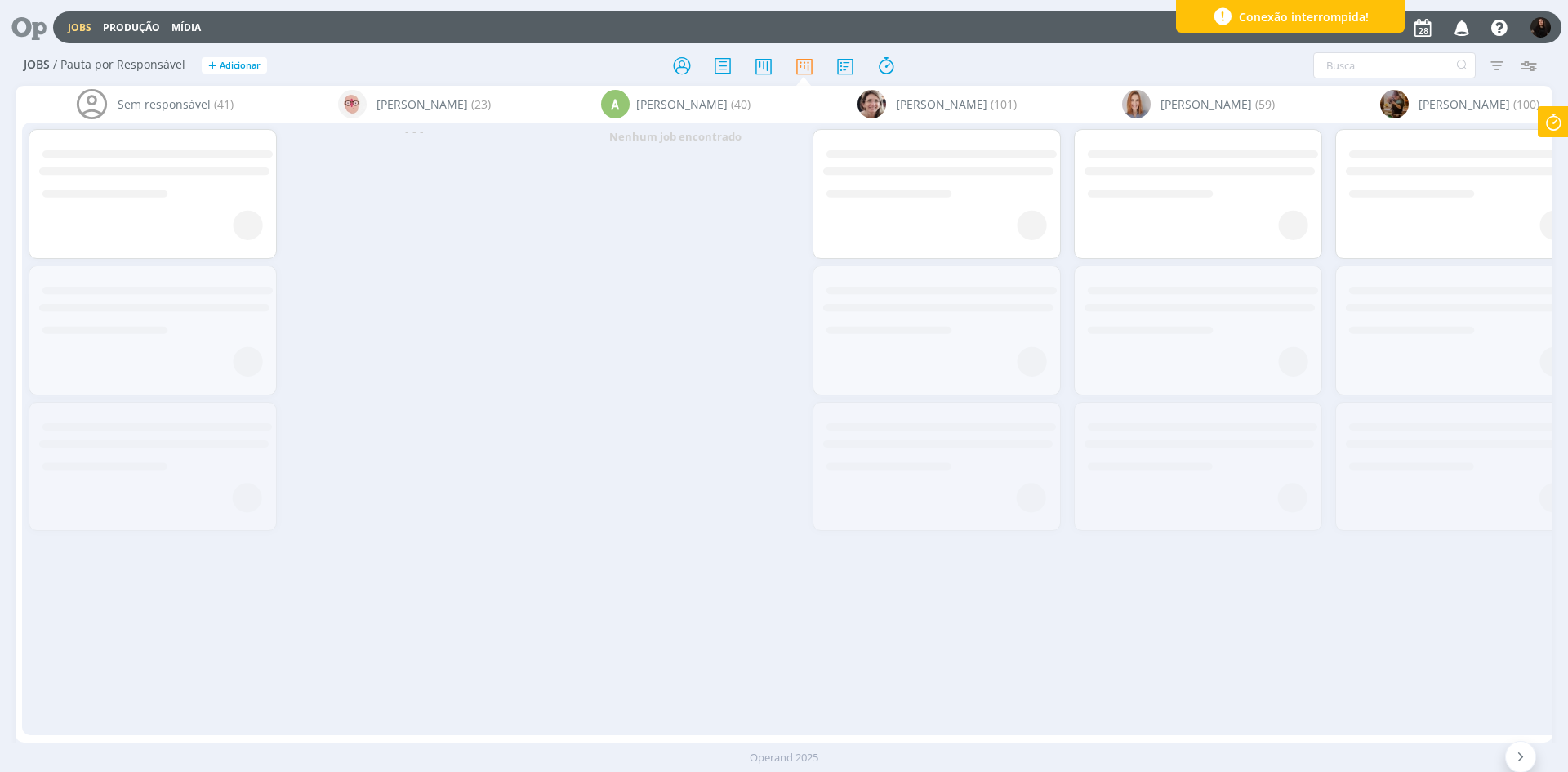
click at [1519, 761] on icon at bounding box center [1521, 756] width 16 height 16
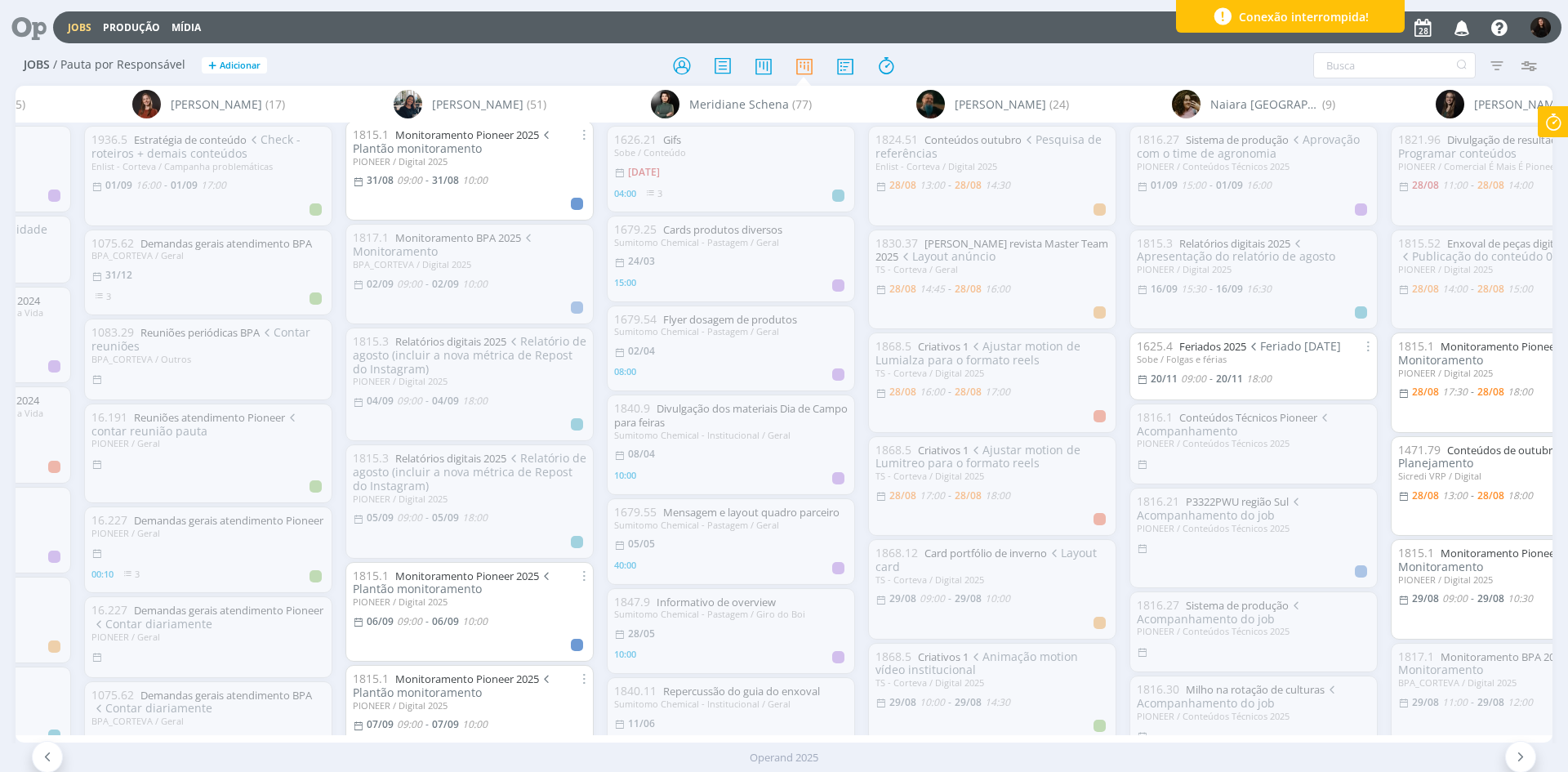
scroll to position [1225, 0]
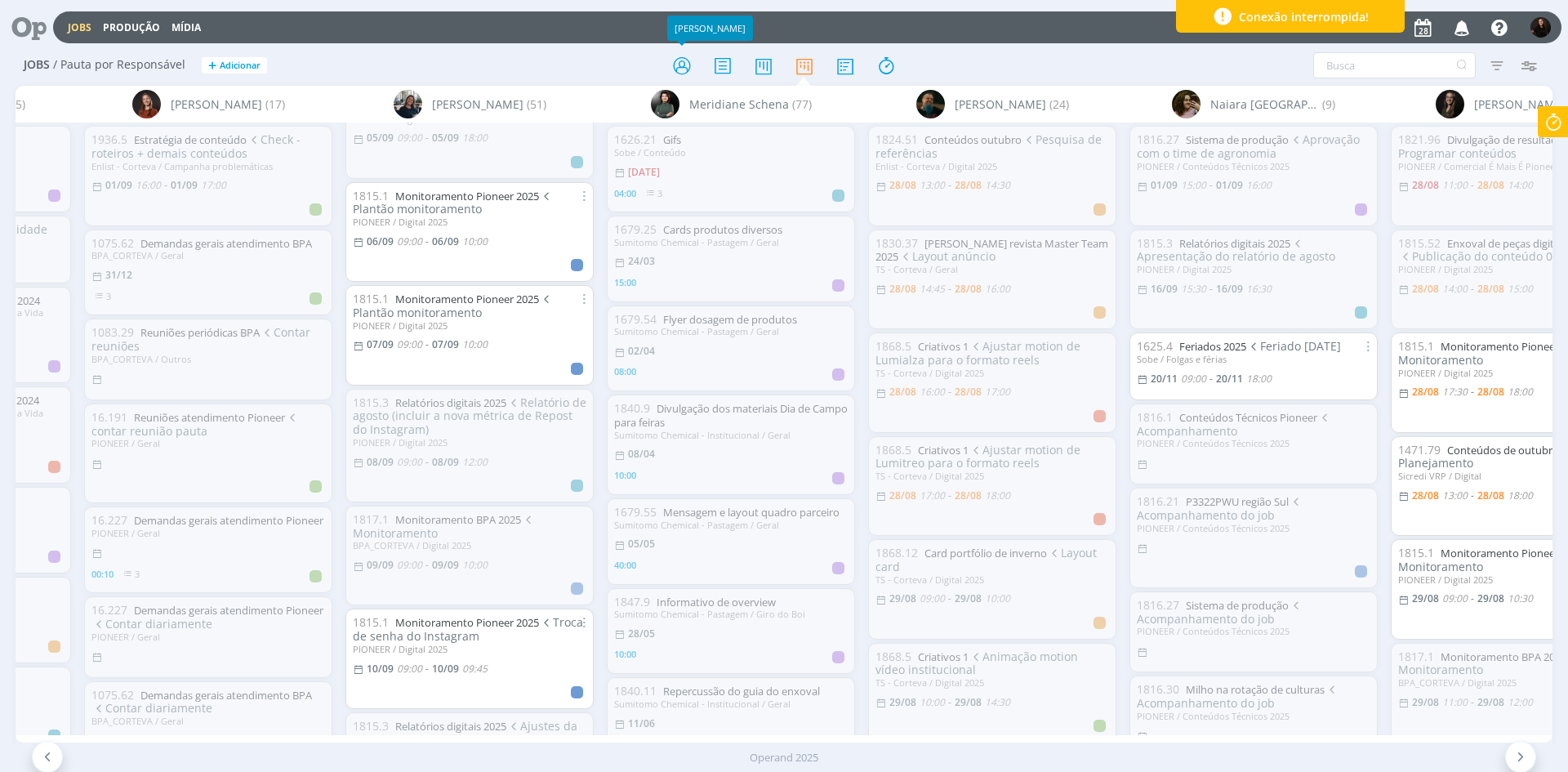
drag, startPoint x: 686, startPoint y: 68, endPoint x: 558, endPoint y: 15, distance: 138.5
click at [686, 68] on icon at bounding box center [682, 65] width 30 height 32
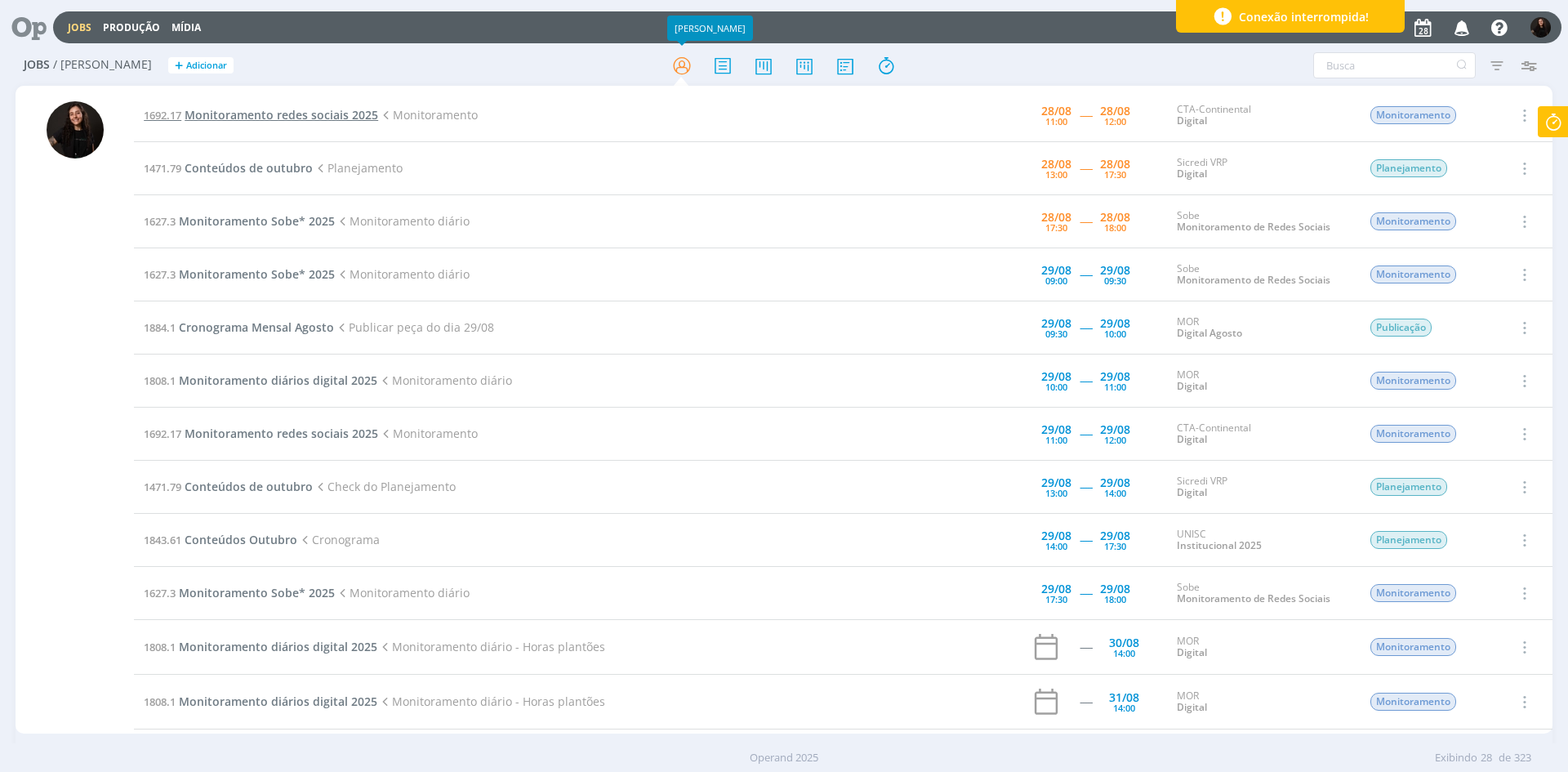
click at [311, 119] on span "Monitoramento redes sociais 2025" at bounding box center [281, 115] width 194 height 16
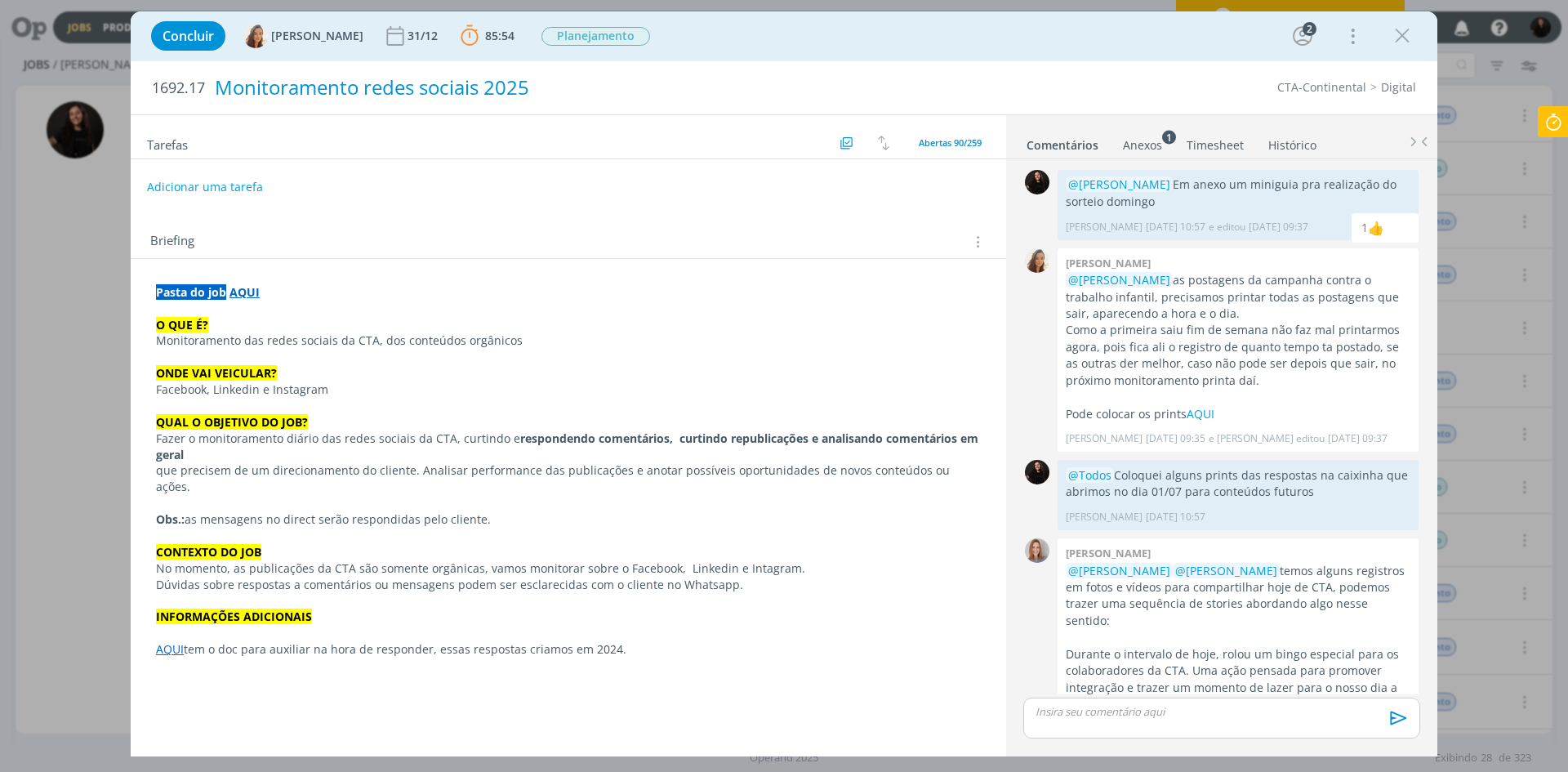
scroll to position [471, 0]
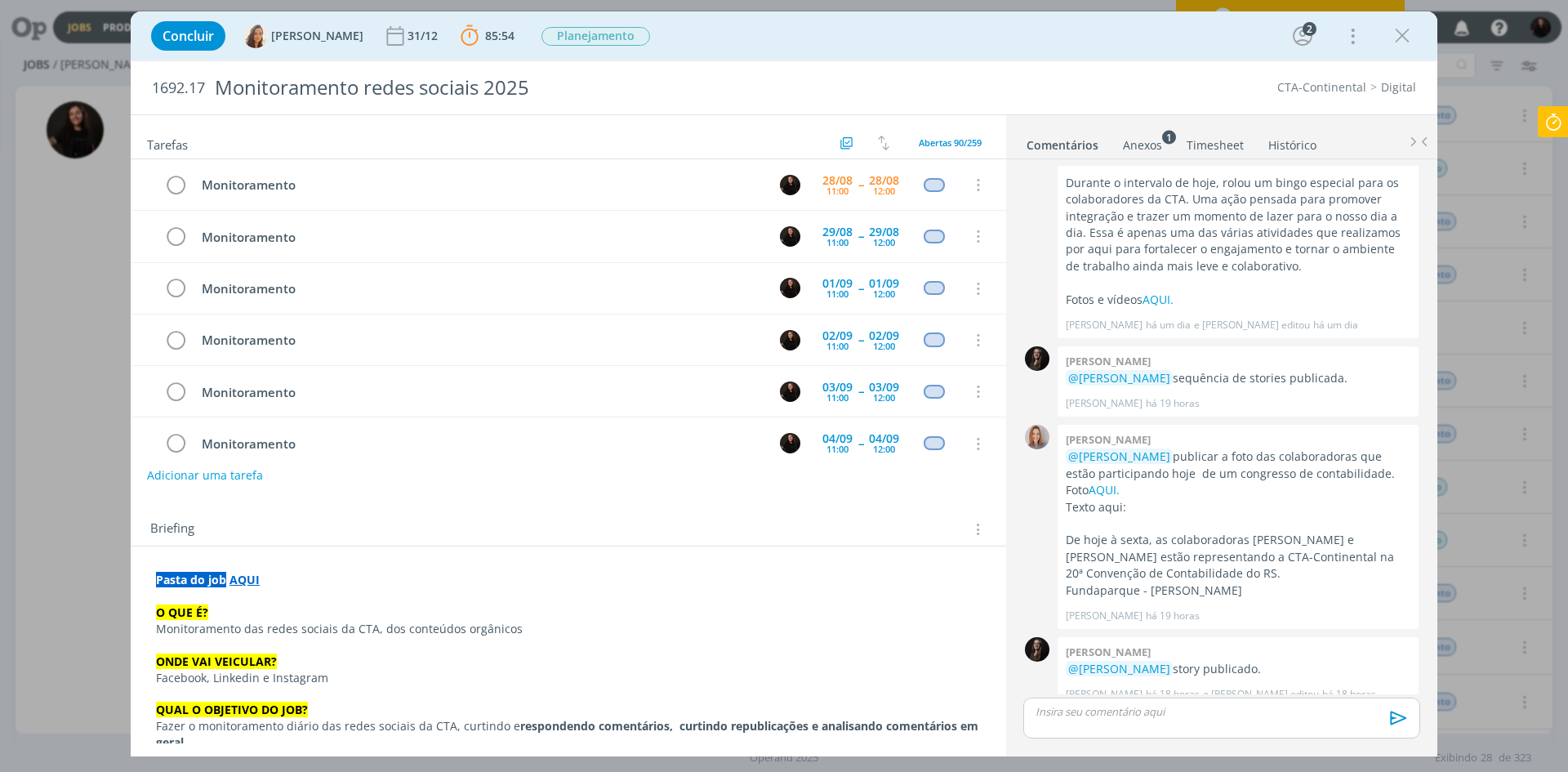
click at [1552, 120] on icon at bounding box center [1554, 122] width 30 height 32
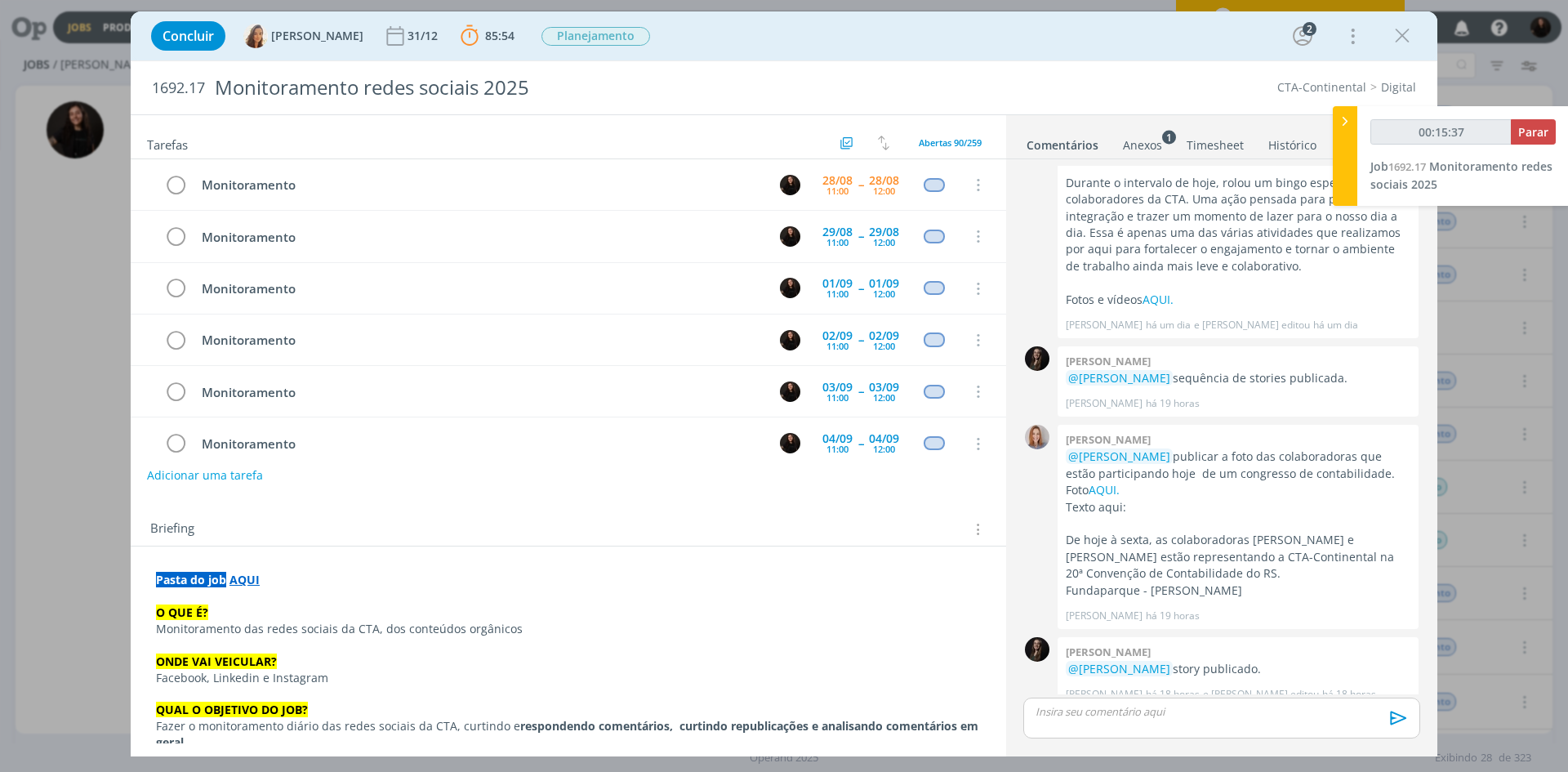
type input "00:15:38"
click at [1534, 137] on span "Parar" at bounding box center [1533, 132] width 30 height 16
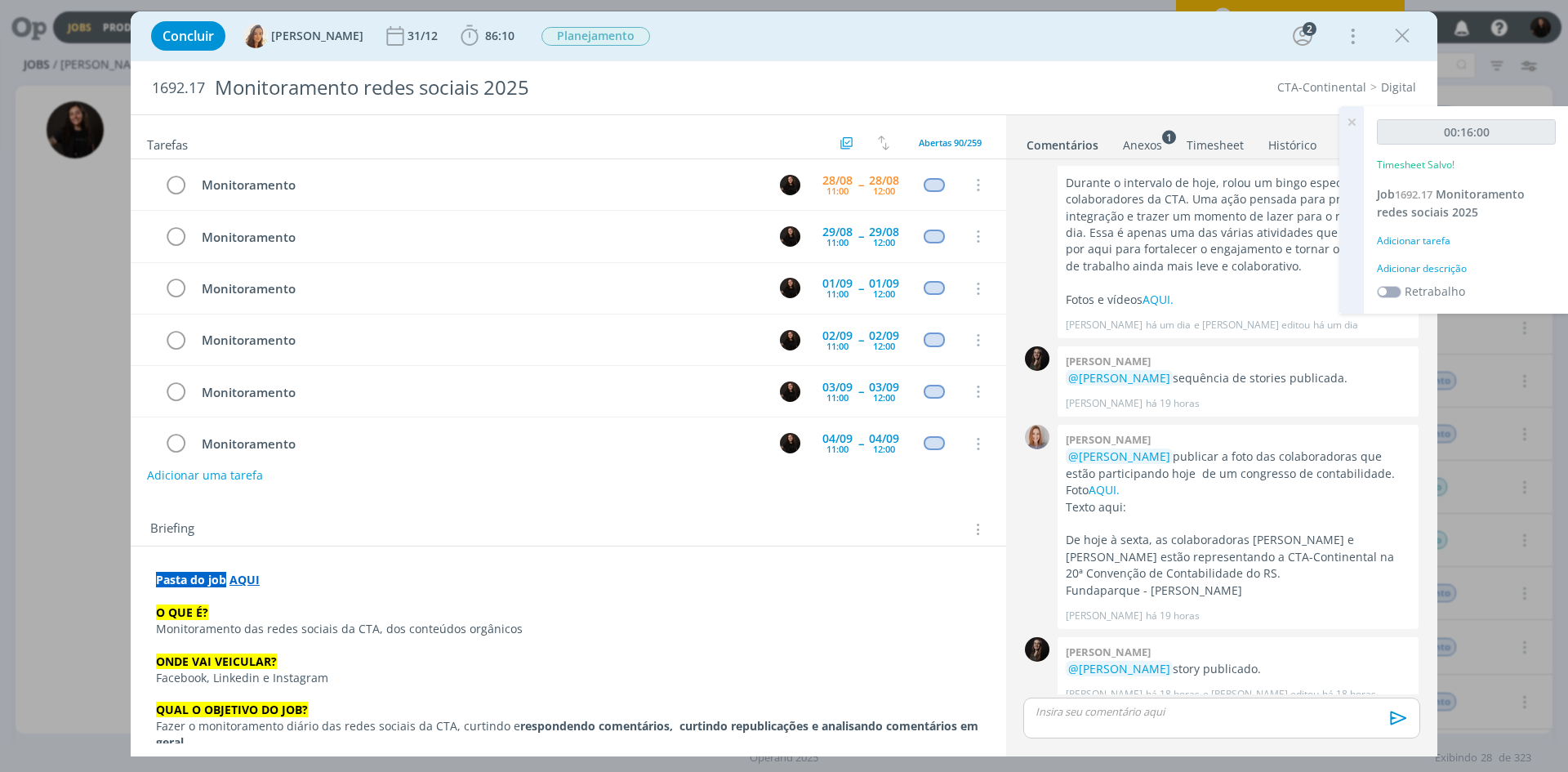
click at [1442, 267] on div "Adicionar descrição" at bounding box center [1466, 269] width 179 height 15
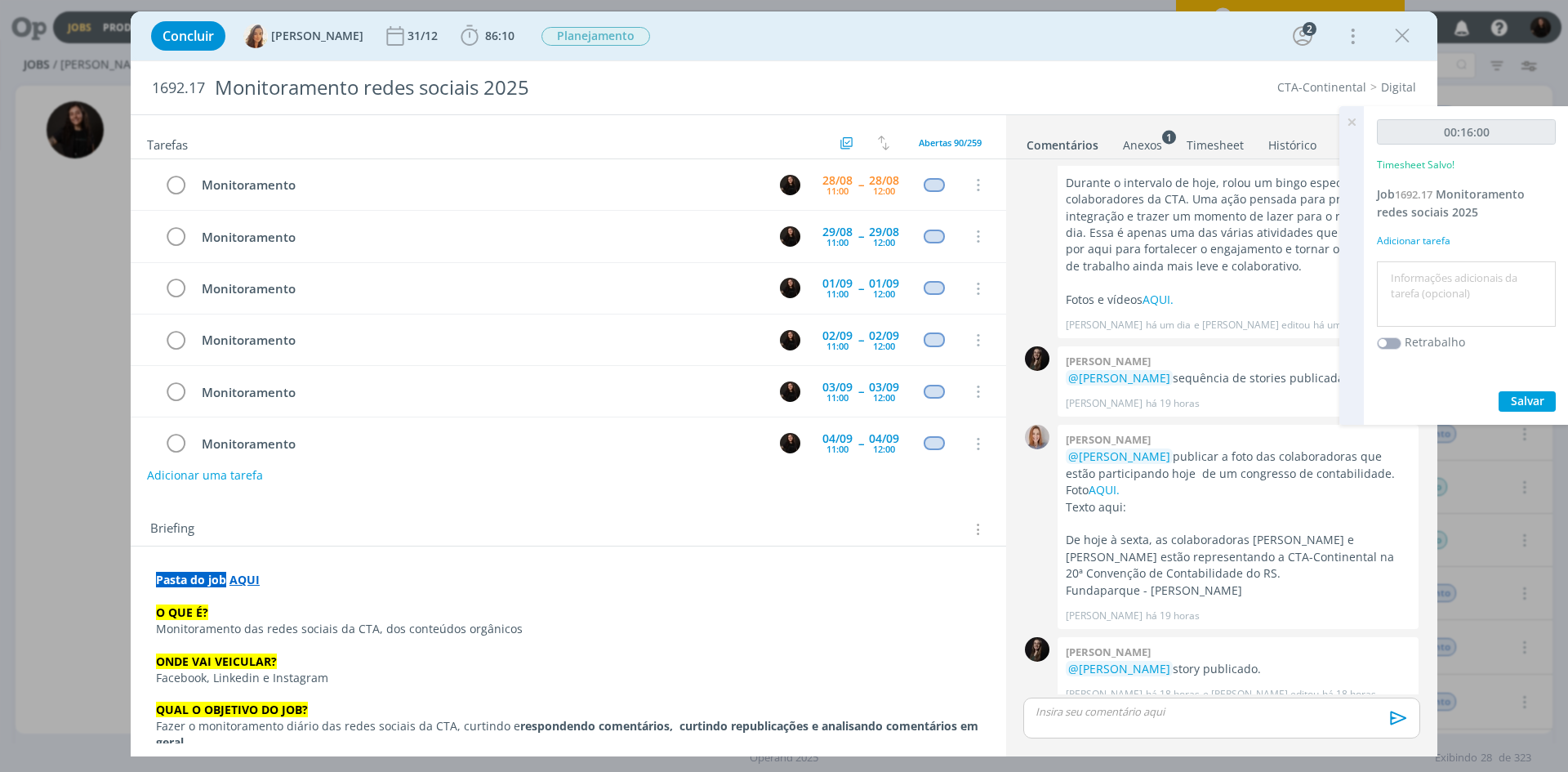
click at [1441, 282] on textarea at bounding box center [1466, 294] width 171 height 58
type textarea "monitoramento diário"
click at [1515, 402] on span "Salvar" at bounding box center [1528, 400] width 34 height 16
click at [464, 42] on icon "dialog" at bounding box center [469, 35] width 17 height 21
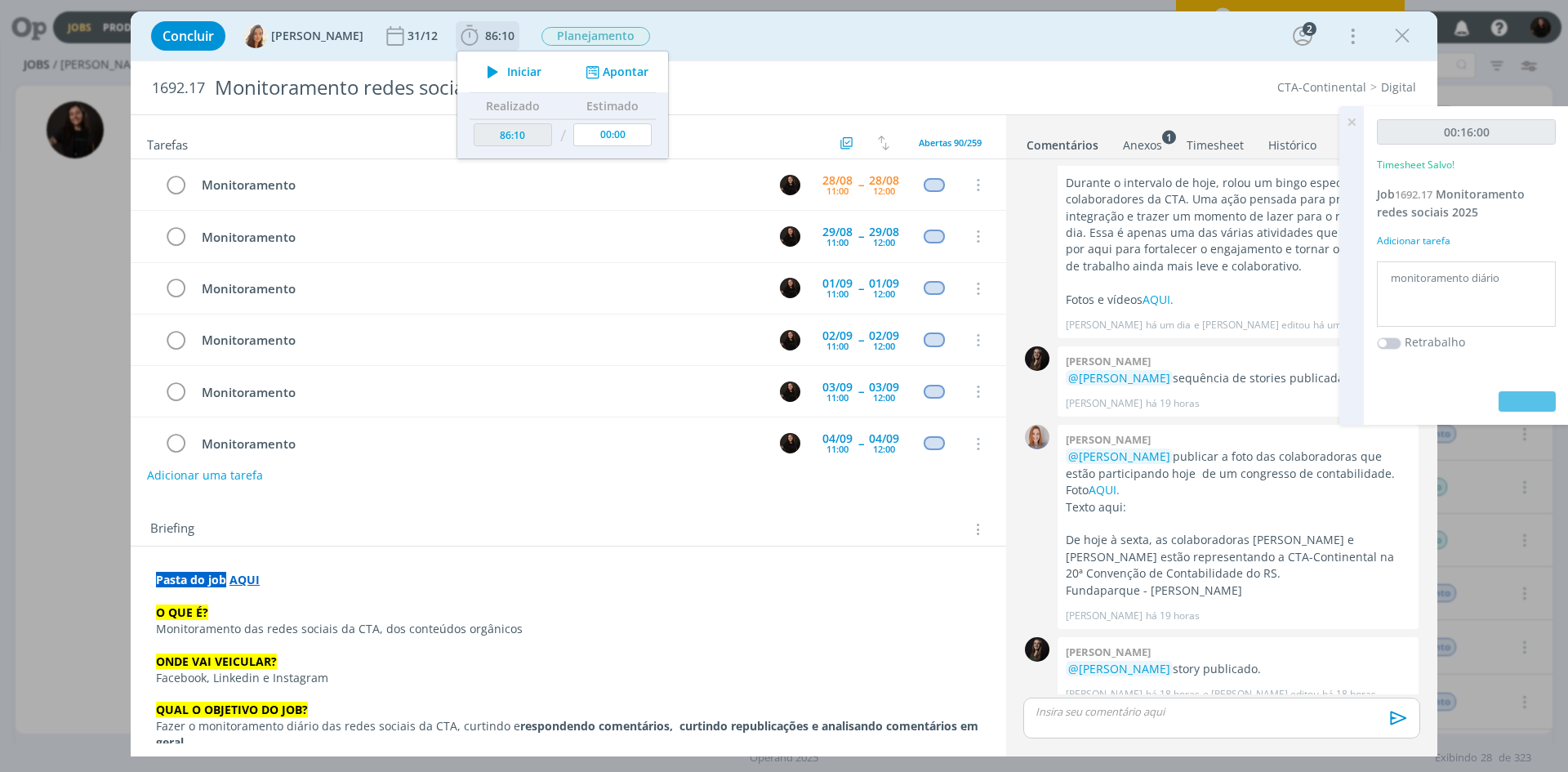
click at [583, 73] on icon "dialog" at bounding box center [592, 72] width 21 height 16
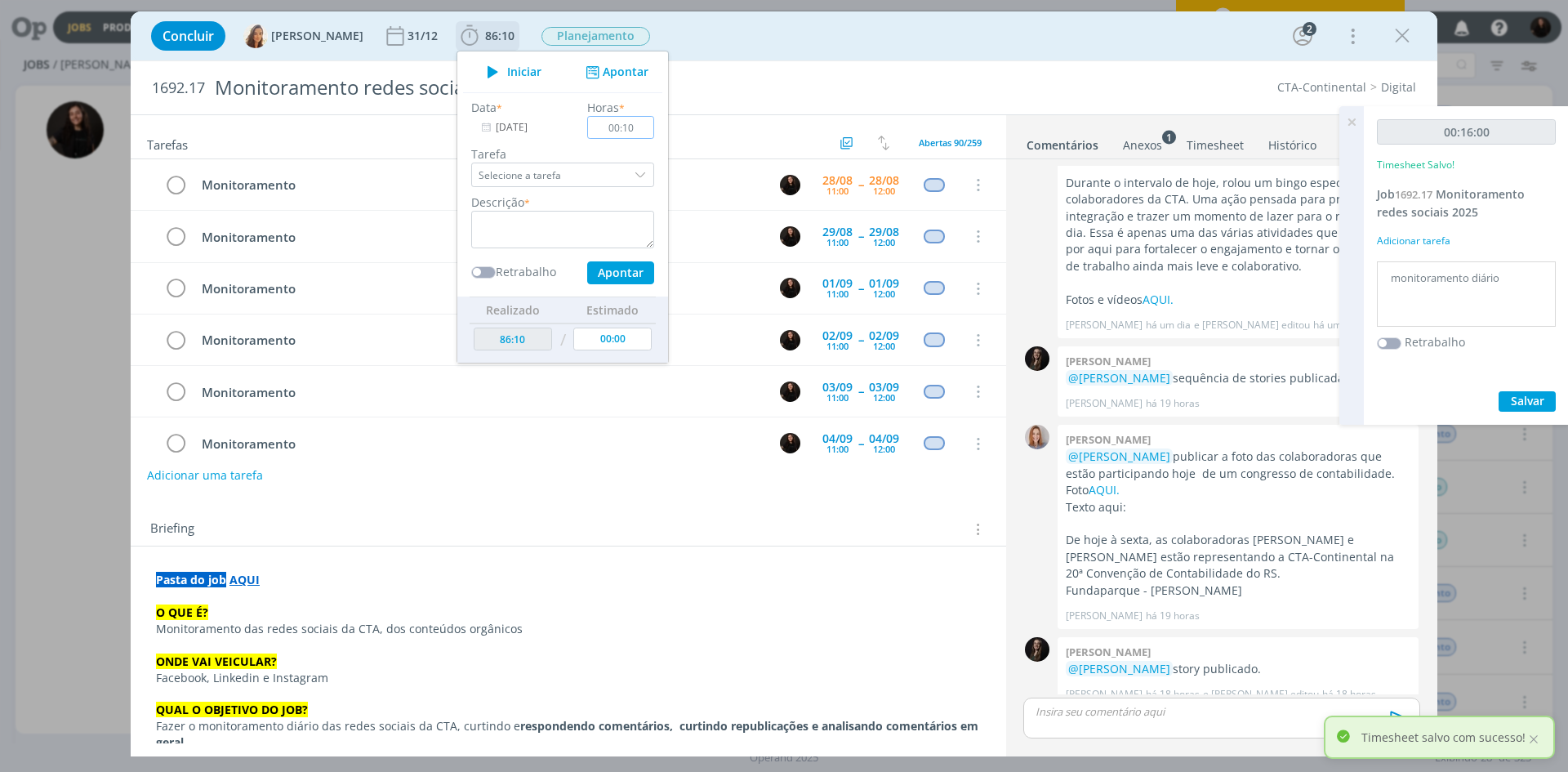
type input "00:10"
drag, startPoint x: 590, startPoint y: 214, endPoint x: 577, endPoint y: 226, distance: 17.7
click at [586, 220] on textarea "dialog" at bounding box center [563, 230] width 183 height 38
type textarea "monitoramento diário"
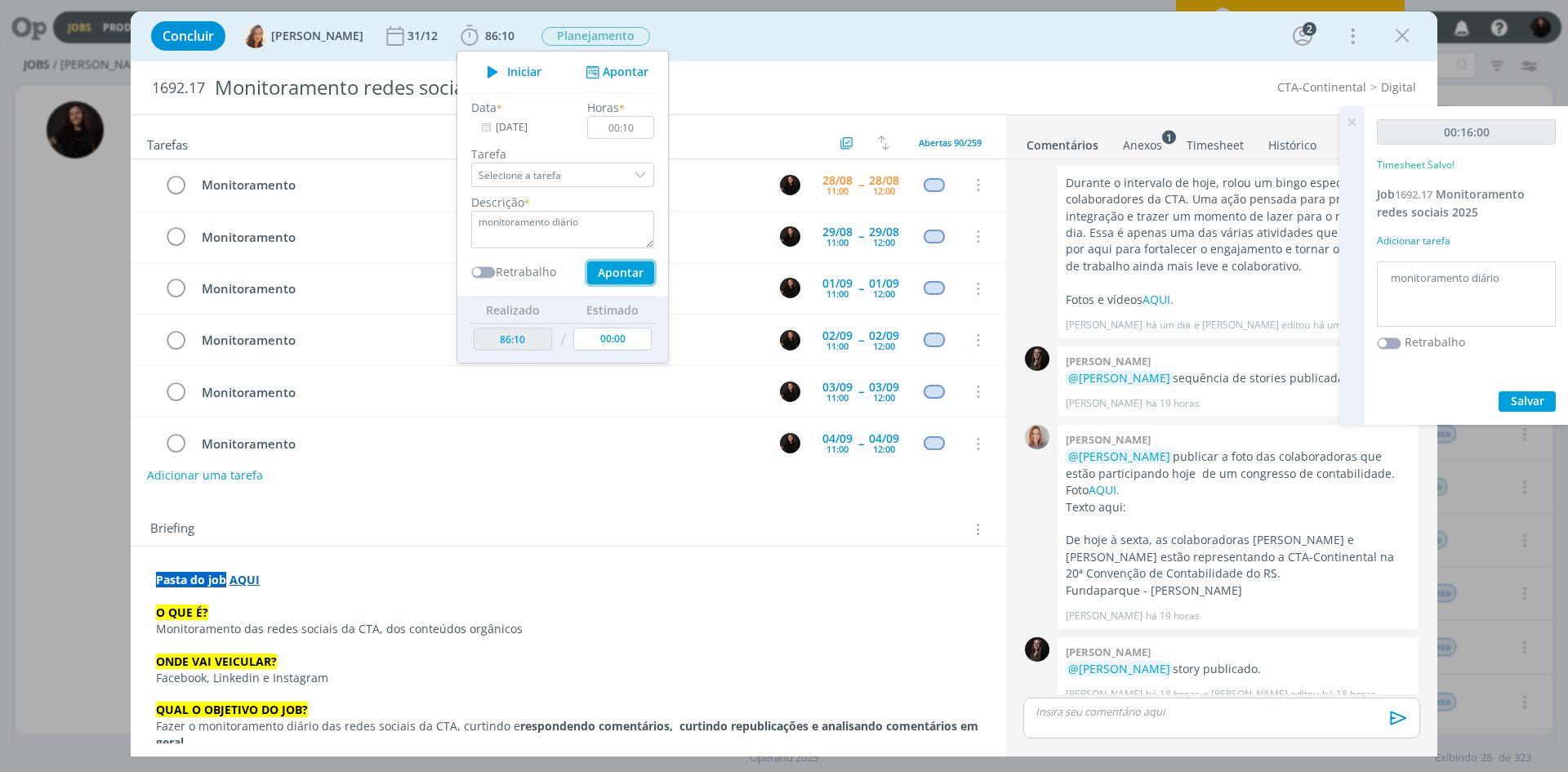
drag, startPoint x: 600, startPoint y: 274, endPoint x: 755, endPoint y: 132, distance: 210.2
click at [614, 243] on div "Data * [DATE] Horas * 00:10 Tarefa Selecione a tarefa Abertas Monitoramento - S…" at bounding box center [563, 191] width 199 height 185
click at [762, 125] on div "Tarefas Usar Job de template Ordenar por: Prazo crescente Prazo decrescente Ord…" at bounding box center [569, 138] width 876 height 44
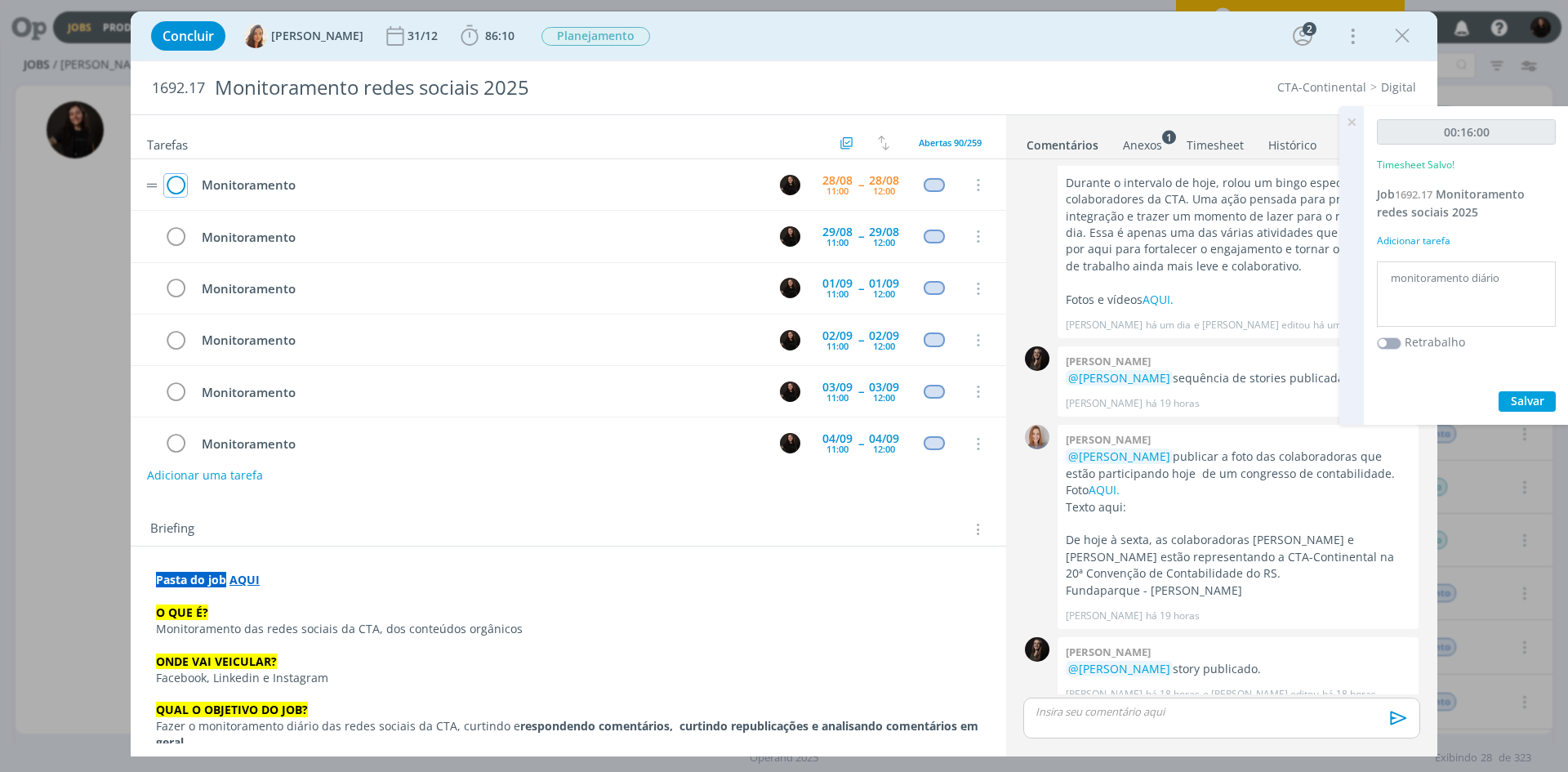
click at [180, 188] on icon "dialog" at bounding box center [176, 185] width 23 height 25
click at [1397, 33] on icon "dialog" at bounding box center [1402, 36] width 25 height 25
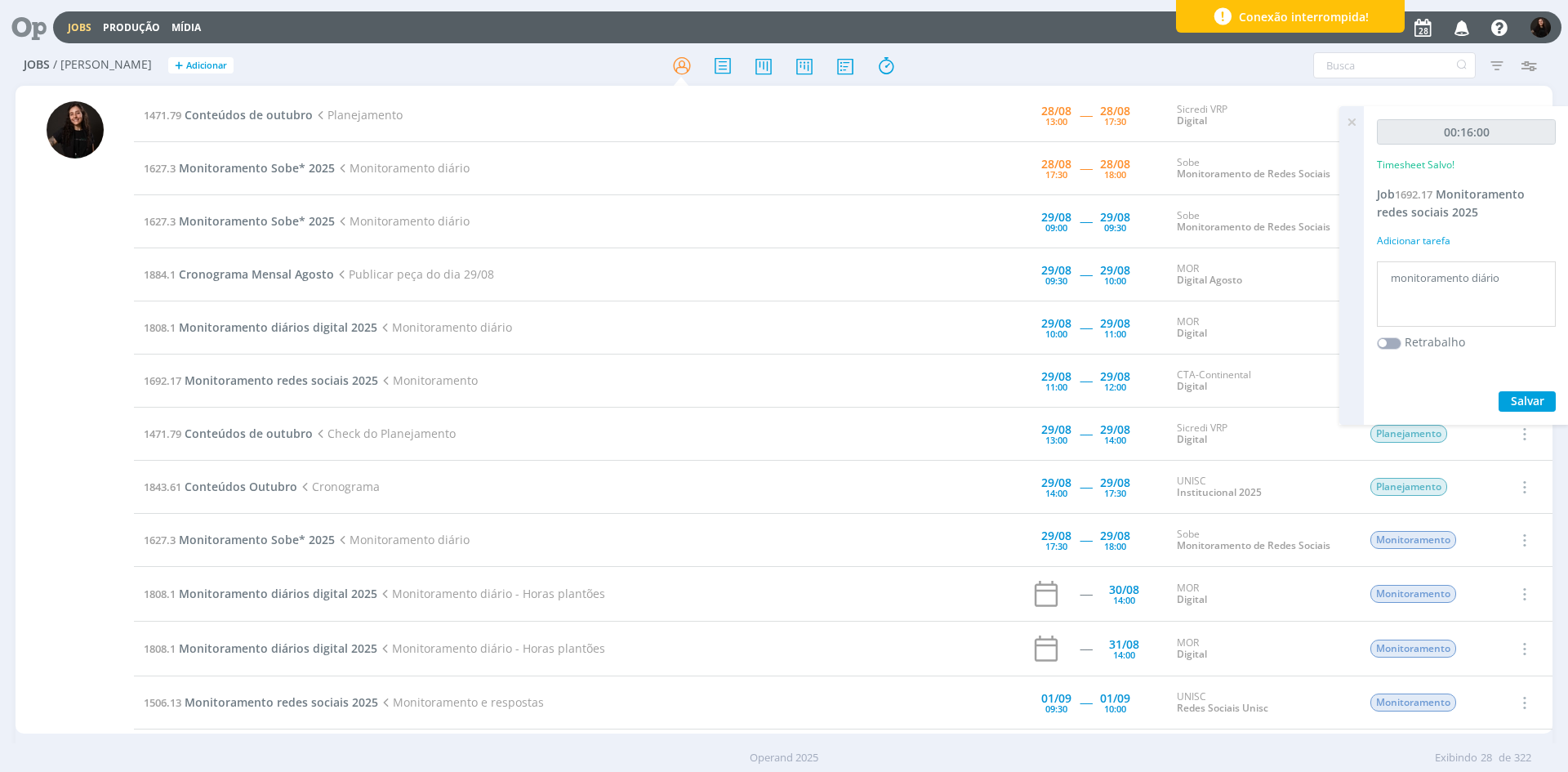
drag, startPoint x: 1348, startPoint y: 119, endPoint x: 1216, endPoint y: 157, distance: 137.4
click at [1349, 119] on icon at bounding box center [1352, 122] width 30 height 32
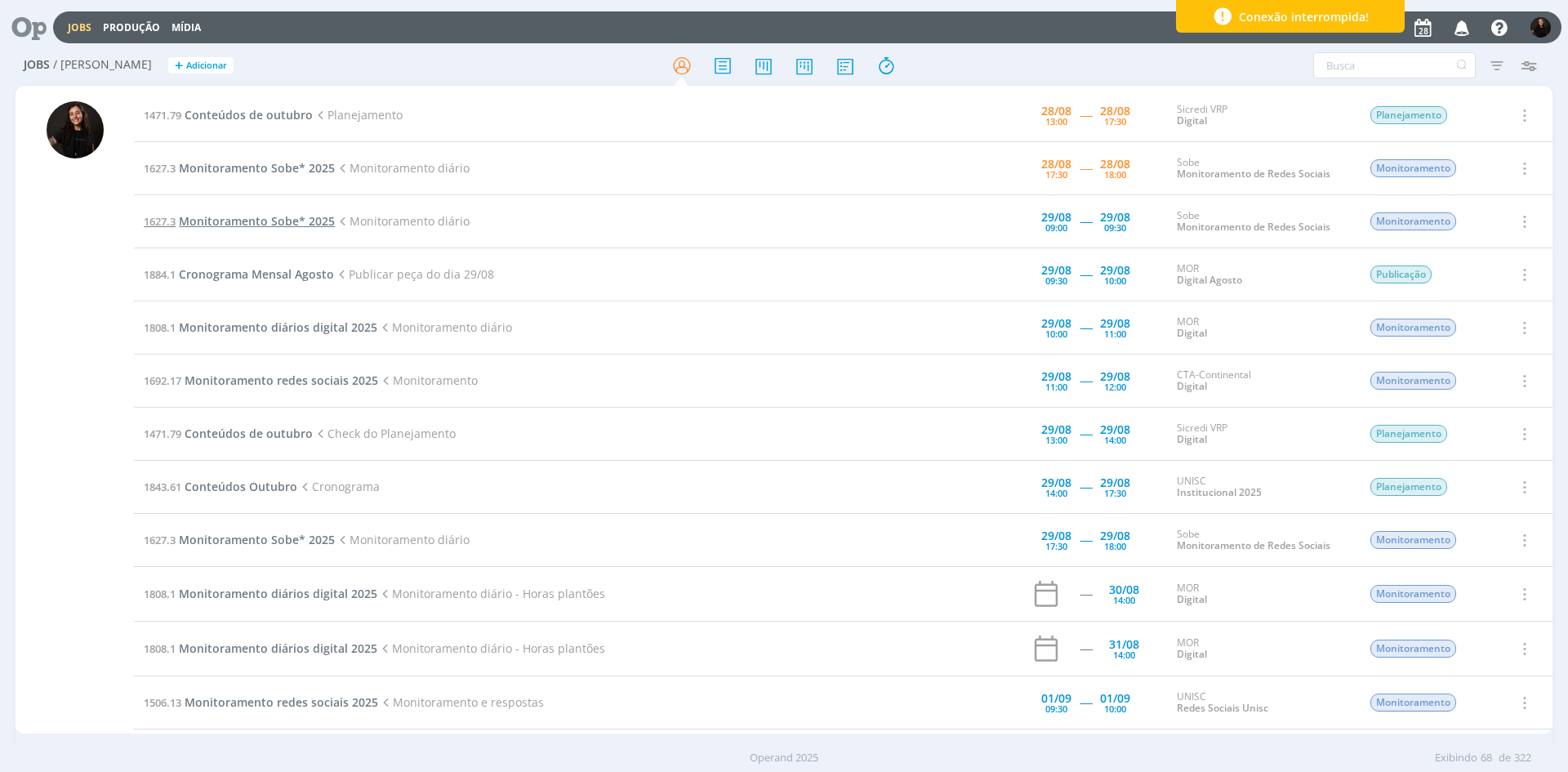
click at [301, 222] on span "Monitoramento Sobe* 2025" at bounding box center [256, 221] width 156 height 16
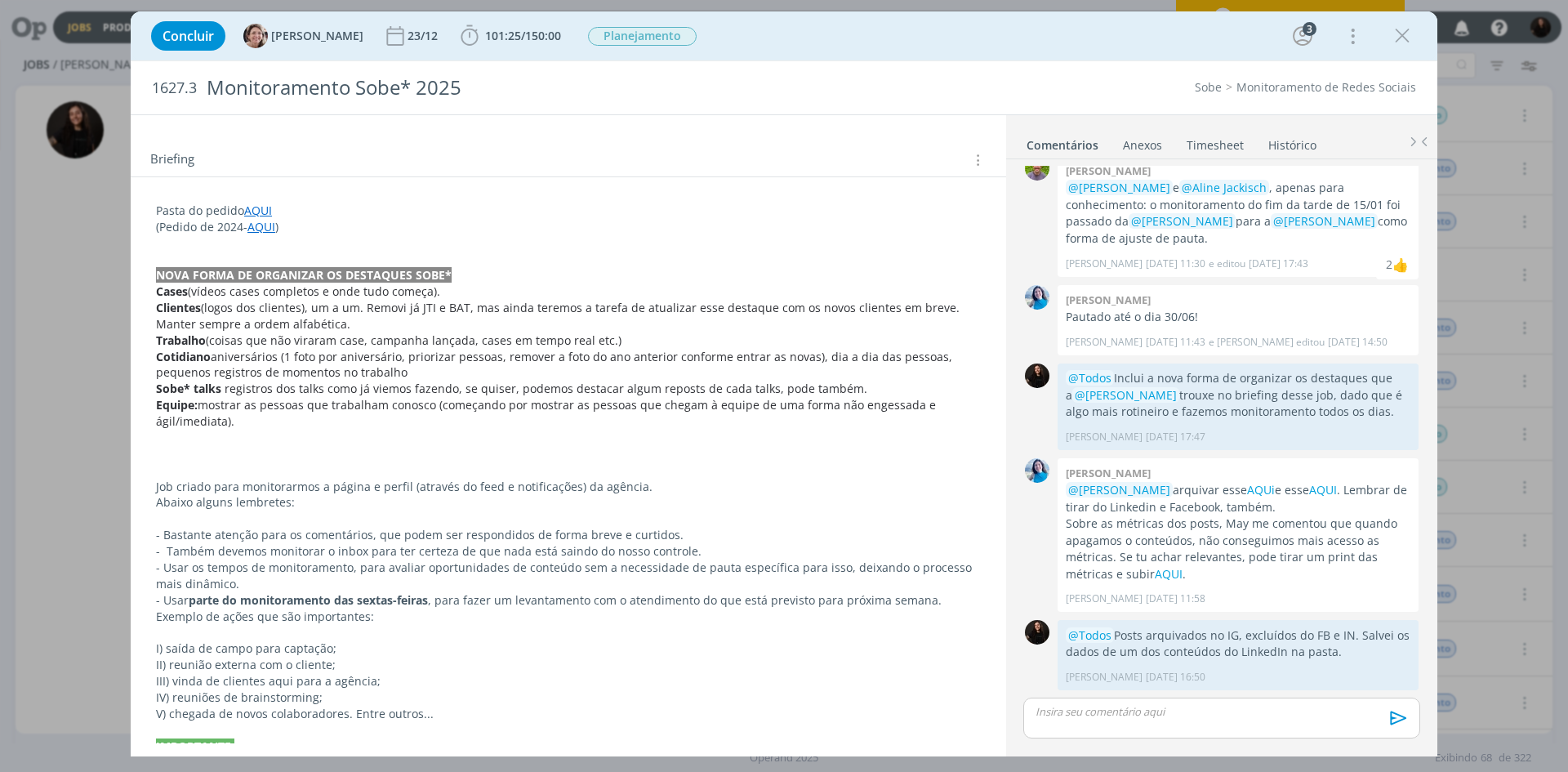
scroll to position [245, 0]
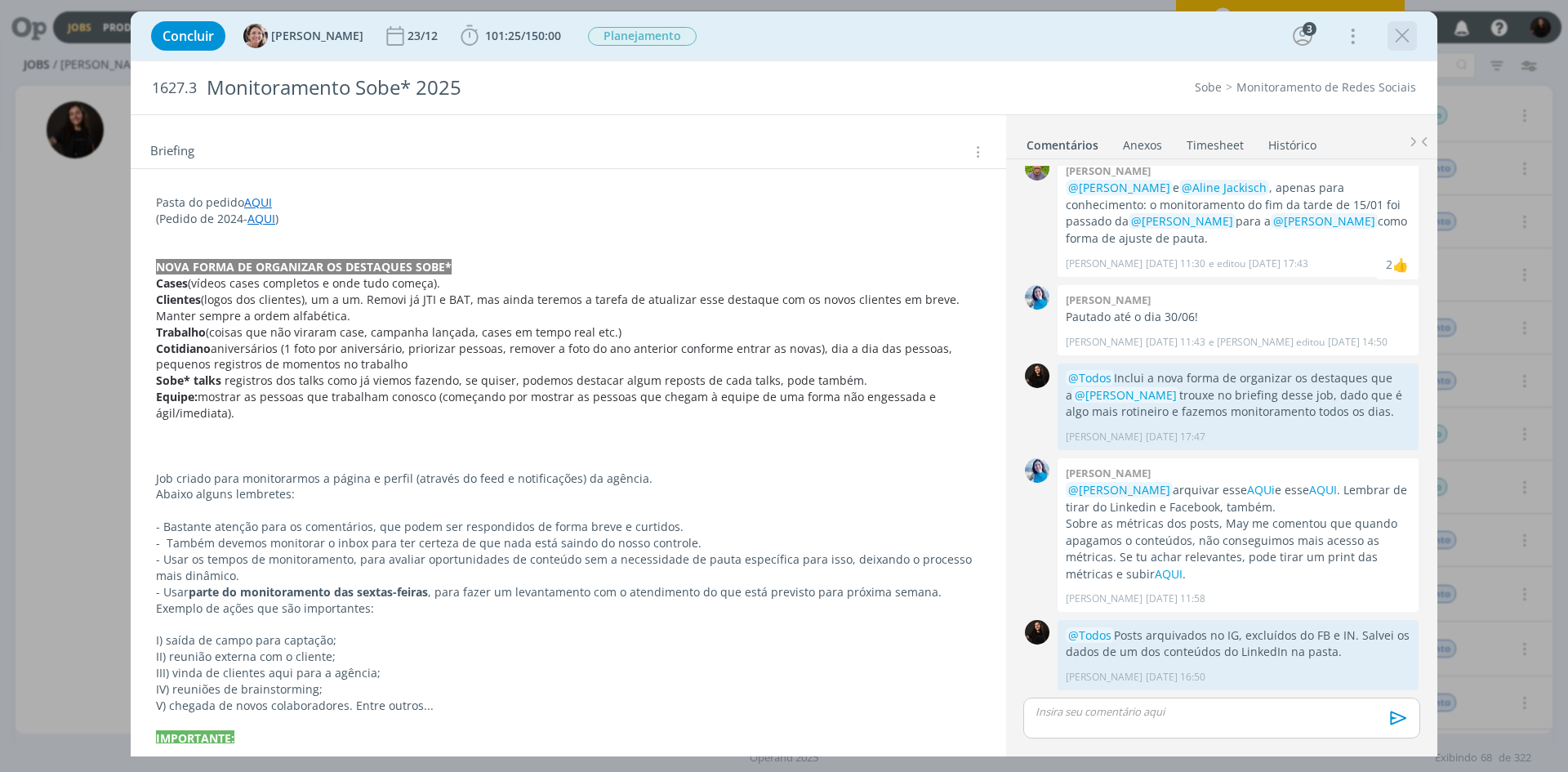
click at [1404, 27] on icon "dialog" at bounding box center [1402, 36] width 25 height 25
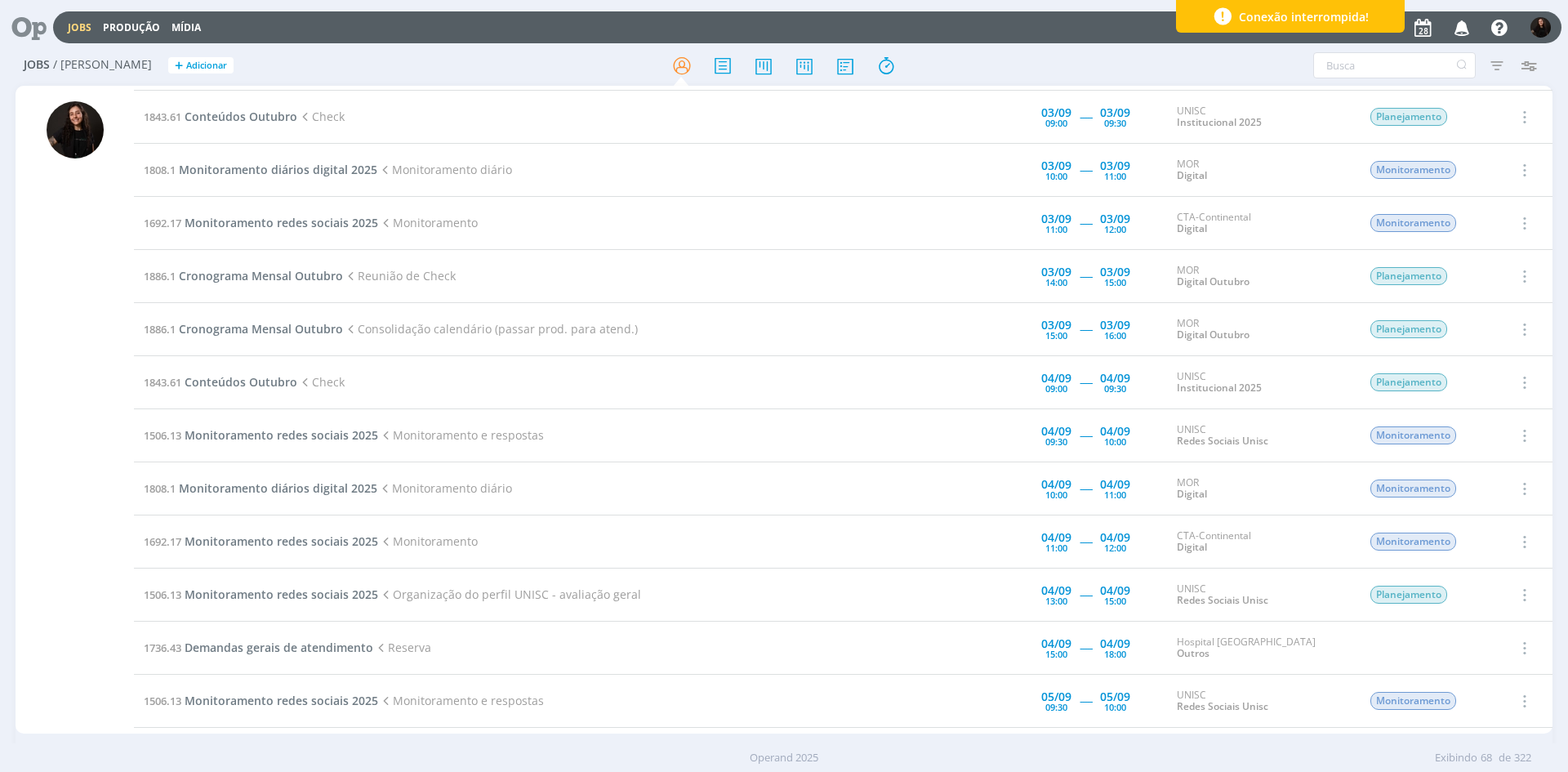
scroll to position [409, 0]
